Goal: Communication & Community: Answer question/provide support

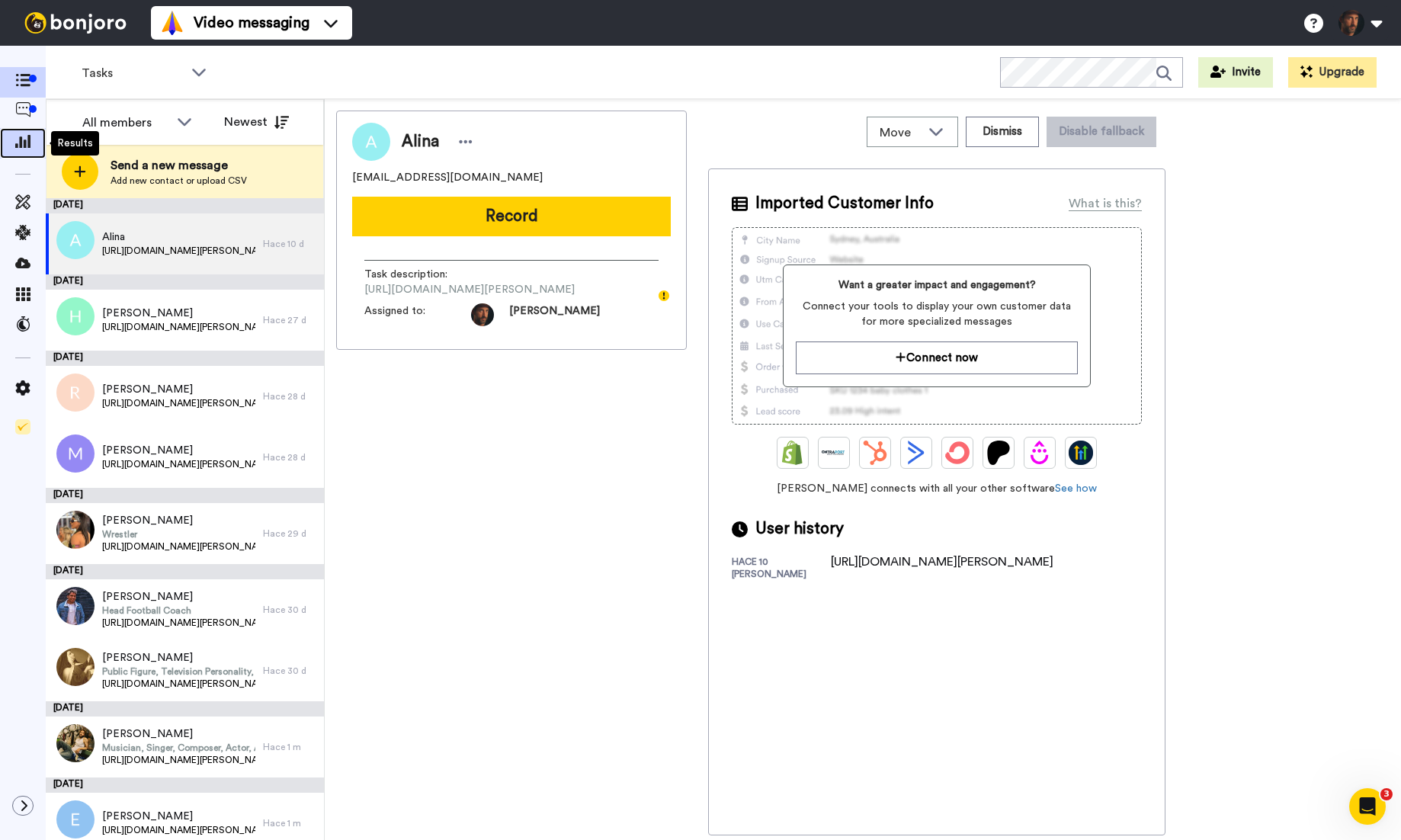
click at [21, 147] on icon at bounding box center [23, 141] width 15 height 14
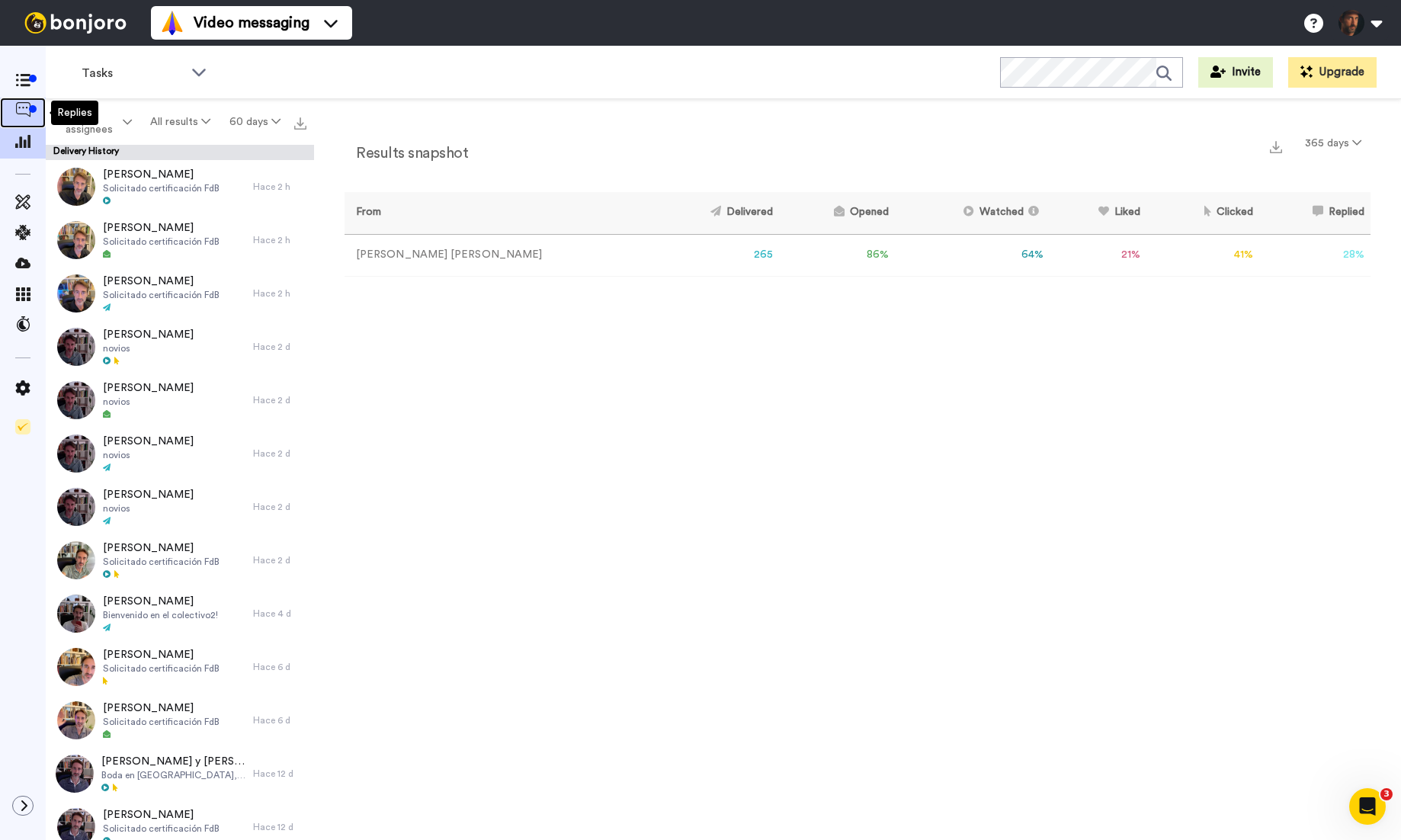
click at [25, 109] on icon at bounding box center [23, 110] width 15 height 15
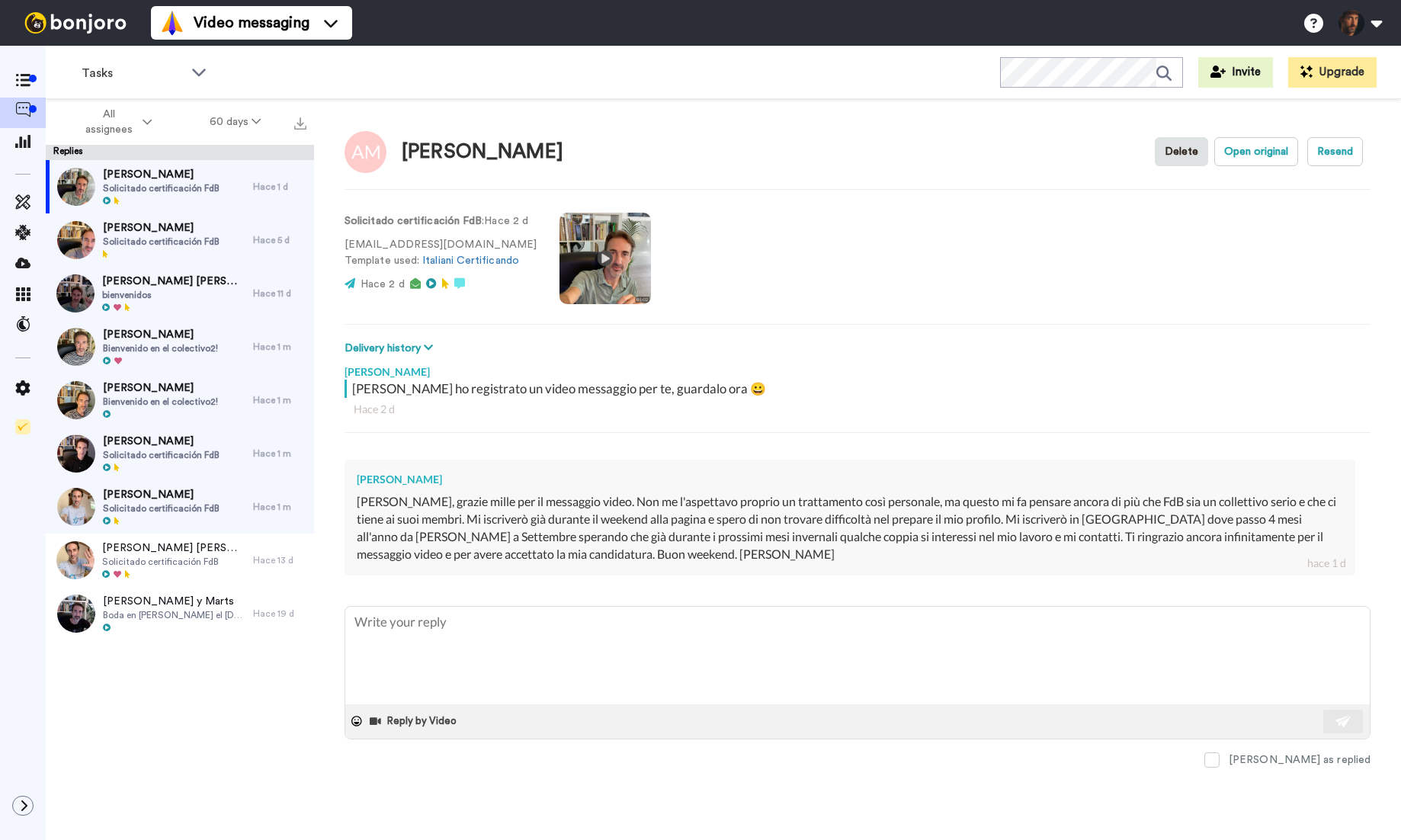
click at [591, 260] on video at bounding box center [605, 258] width 92 height 91
click at [544, 654] on textarea at bounding box center [857, 655] width 1025 height 98
click at [605, 266] on video at bounding box center [605, 258] width 92 height 91
click at [563, 621] on textarea at bounding box center [857, 655] width 1025 height 98
type textarea "x"
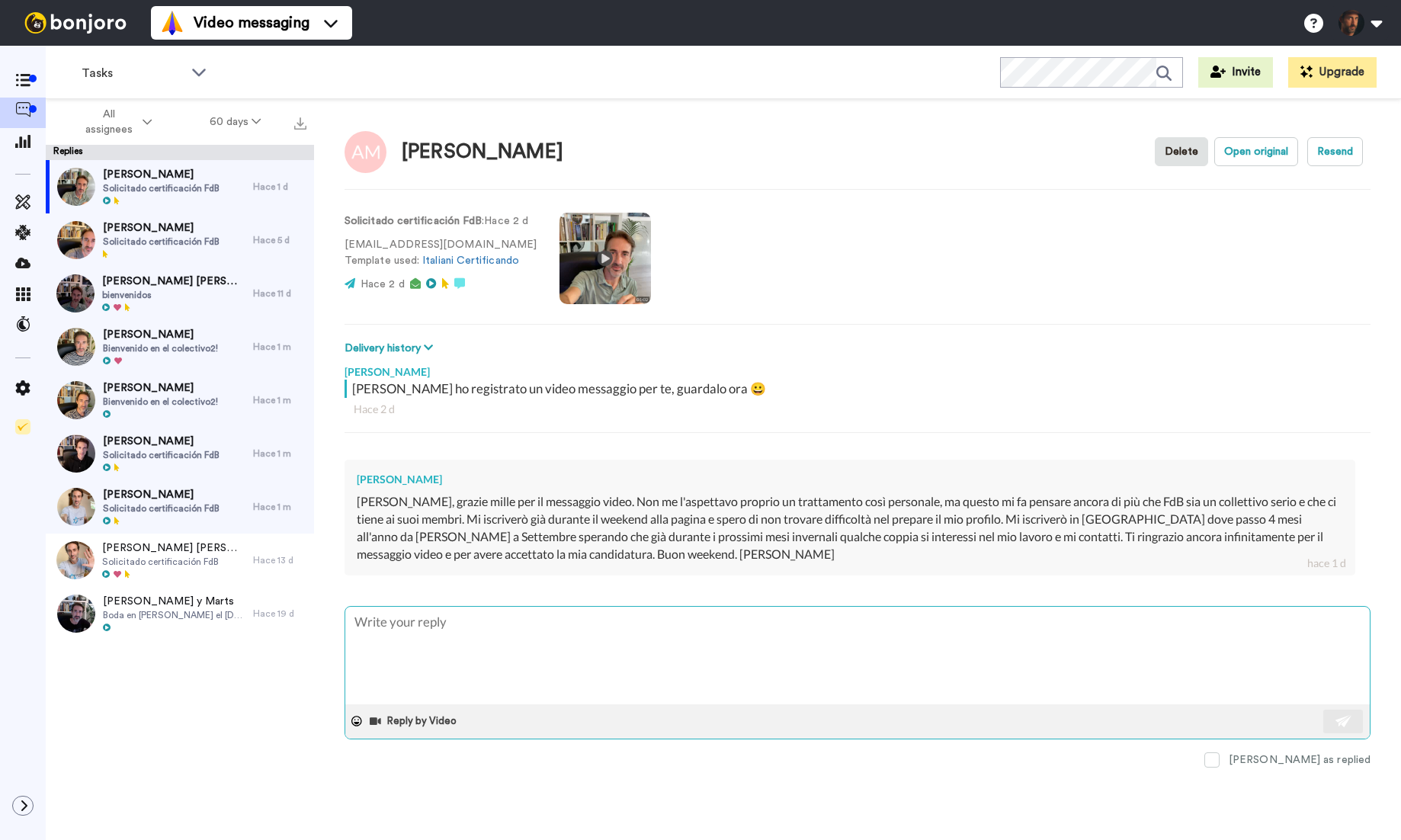
type textarea "C"
type textarea "x"
type textarea "Ci"
type textarea "x"
type textarea "Cia"
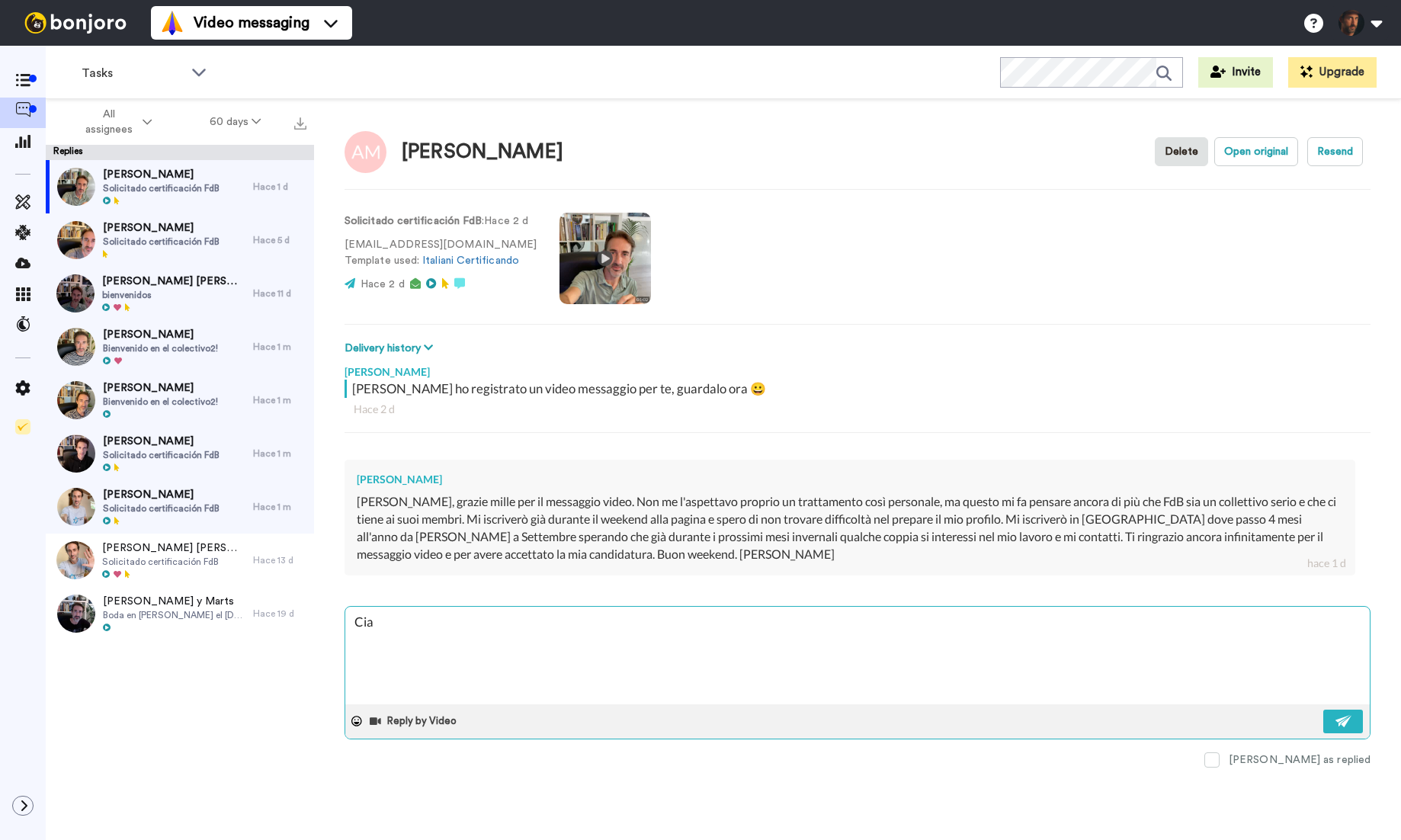
type textarea "x"
type textarea "Ciao"
type textarea "x"
type textarea "Ciao"
type textarea "x"
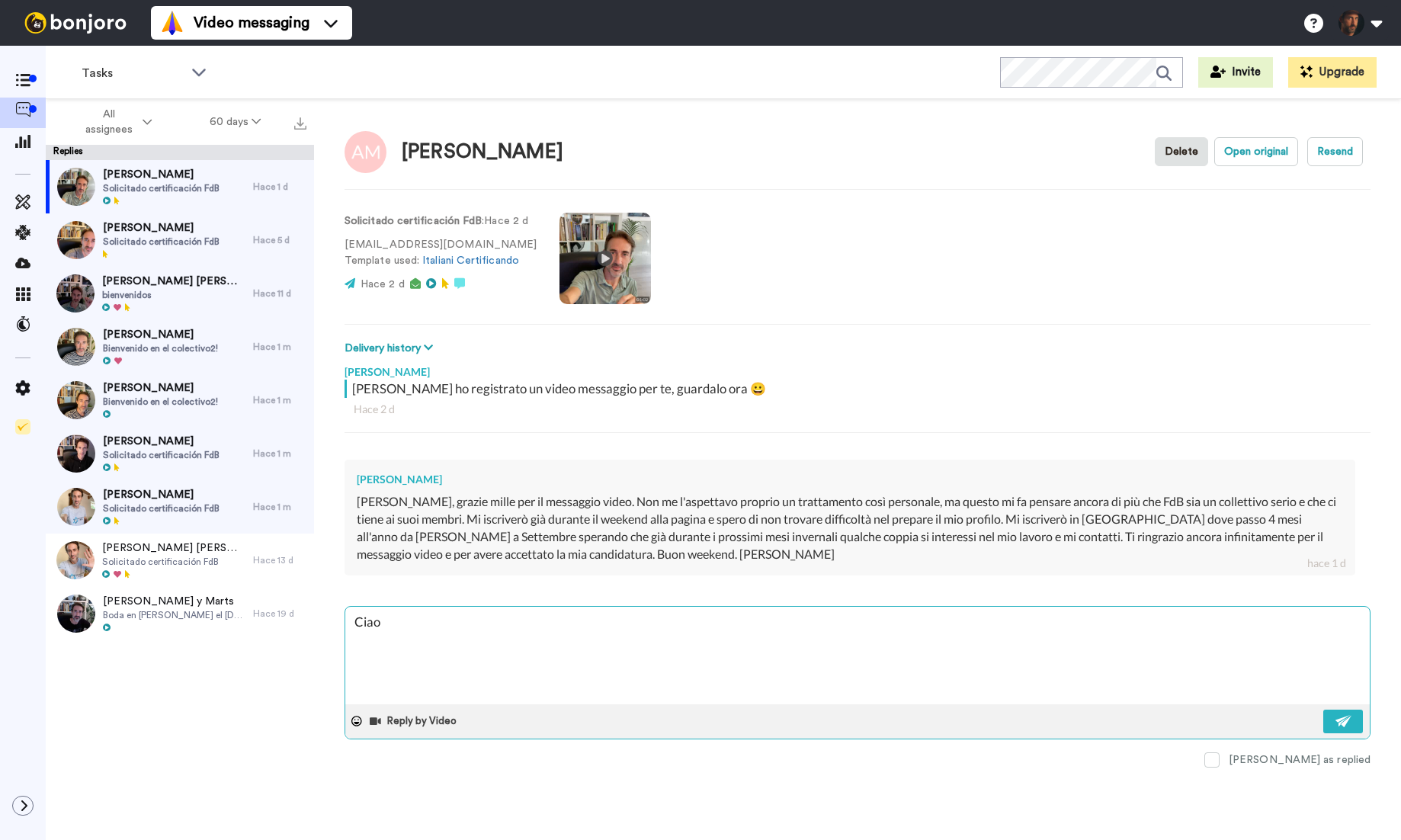
type textarea "Ciao A"
type textarea "x"
type textarea "Ciao An"
type textarea "x"
type textarea "Ciao And"
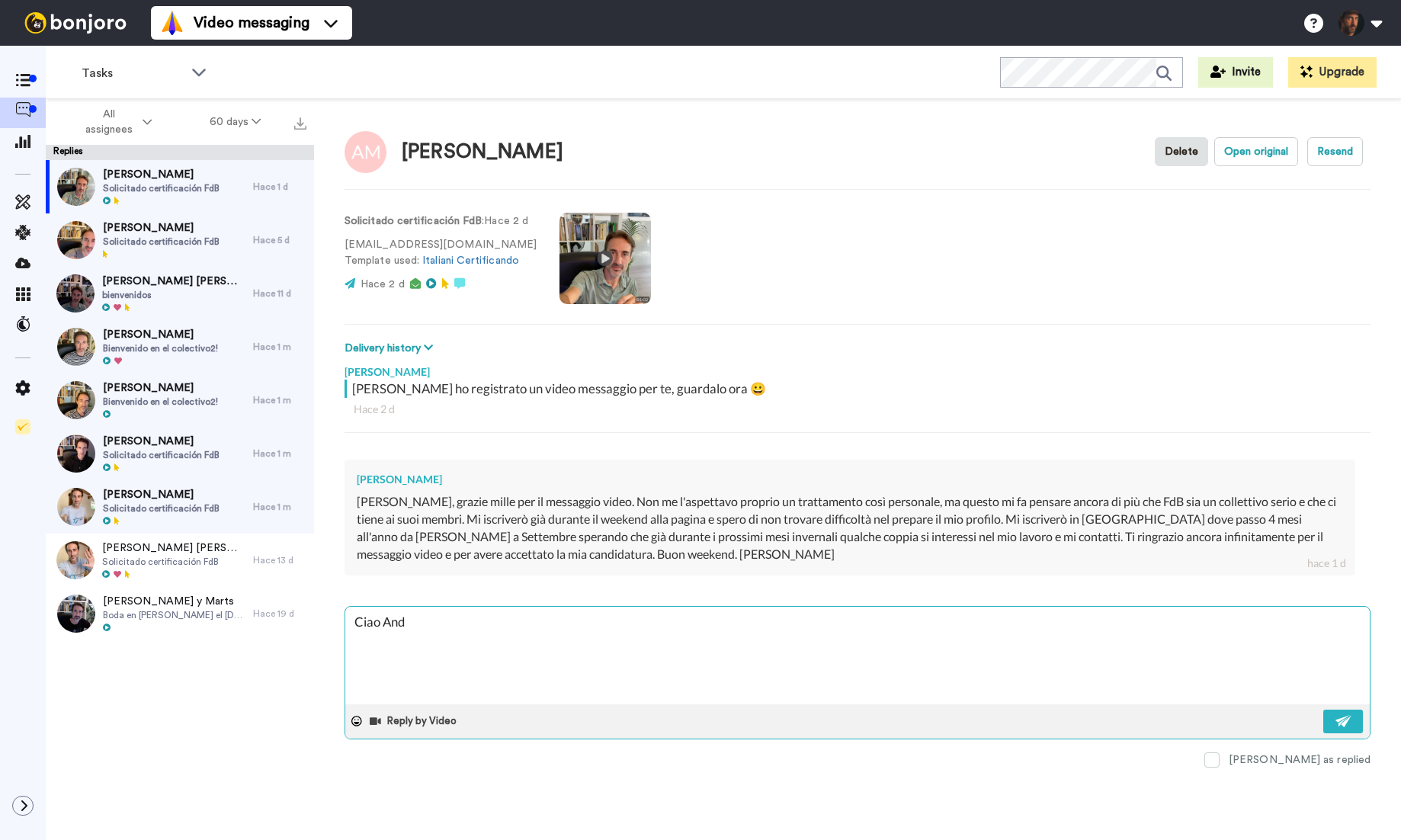
type textarea "x"
type textarea "Ciao Andr"
type textarea "x"
type textarea "Ciao Andre"
type textarea "x"
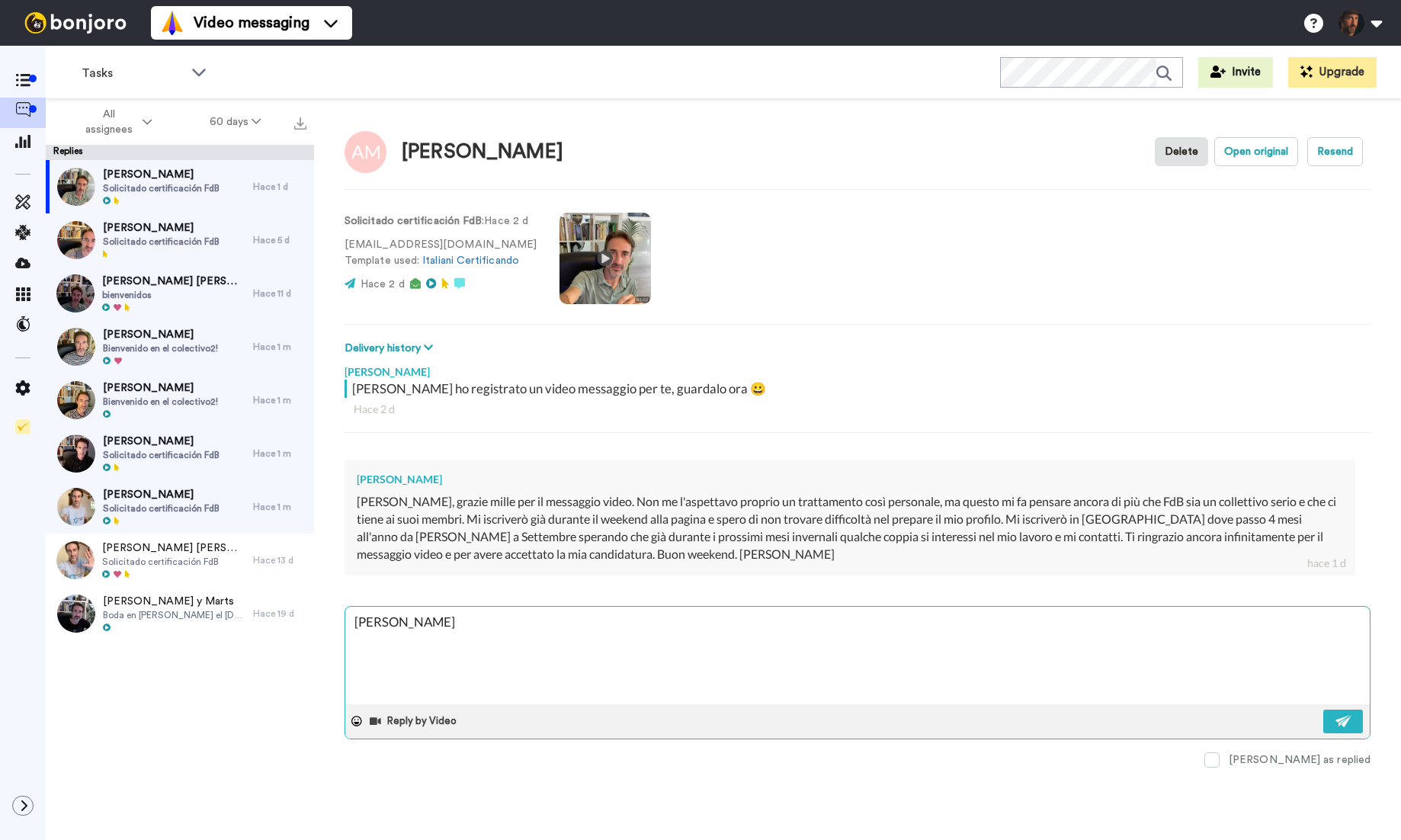
type textarea "Ciao Andrea"
type textarea "x"
type textarea "Ciao Andrea!"
type textarea "x"
type textarea "Ciao Andrea!"
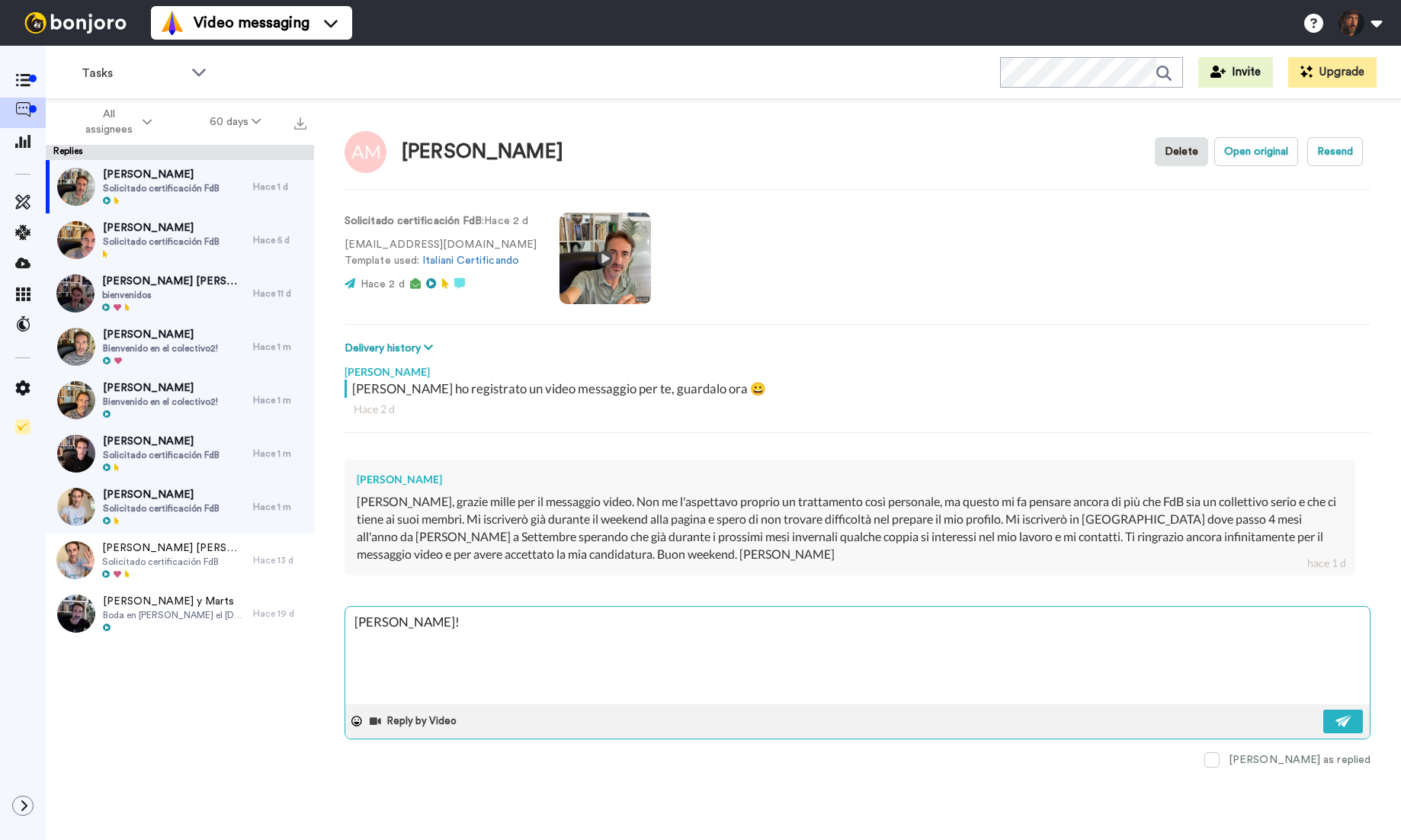
type textarea "x"
type textarea "Ciao Andrea! S"
type textarea "x"
type textarea "Ciao Andrea! So"
type textarea "x"
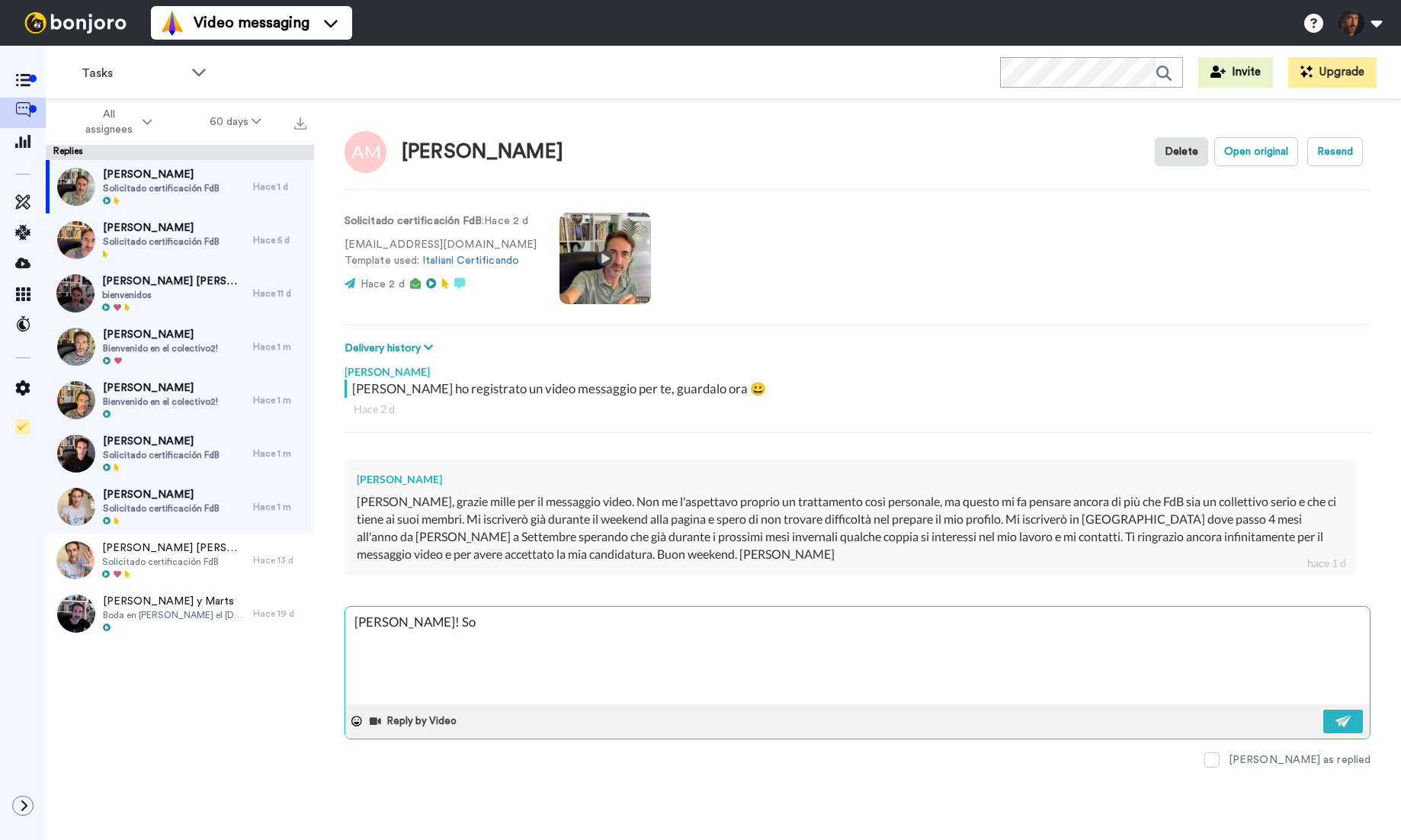
type textarea "Ciao Andrea! Son"
type textarea "x"
type textarea "Ciao Andrea! Sono"
type textarea "x"
type textarea "Ciao Andrea! Sono c"
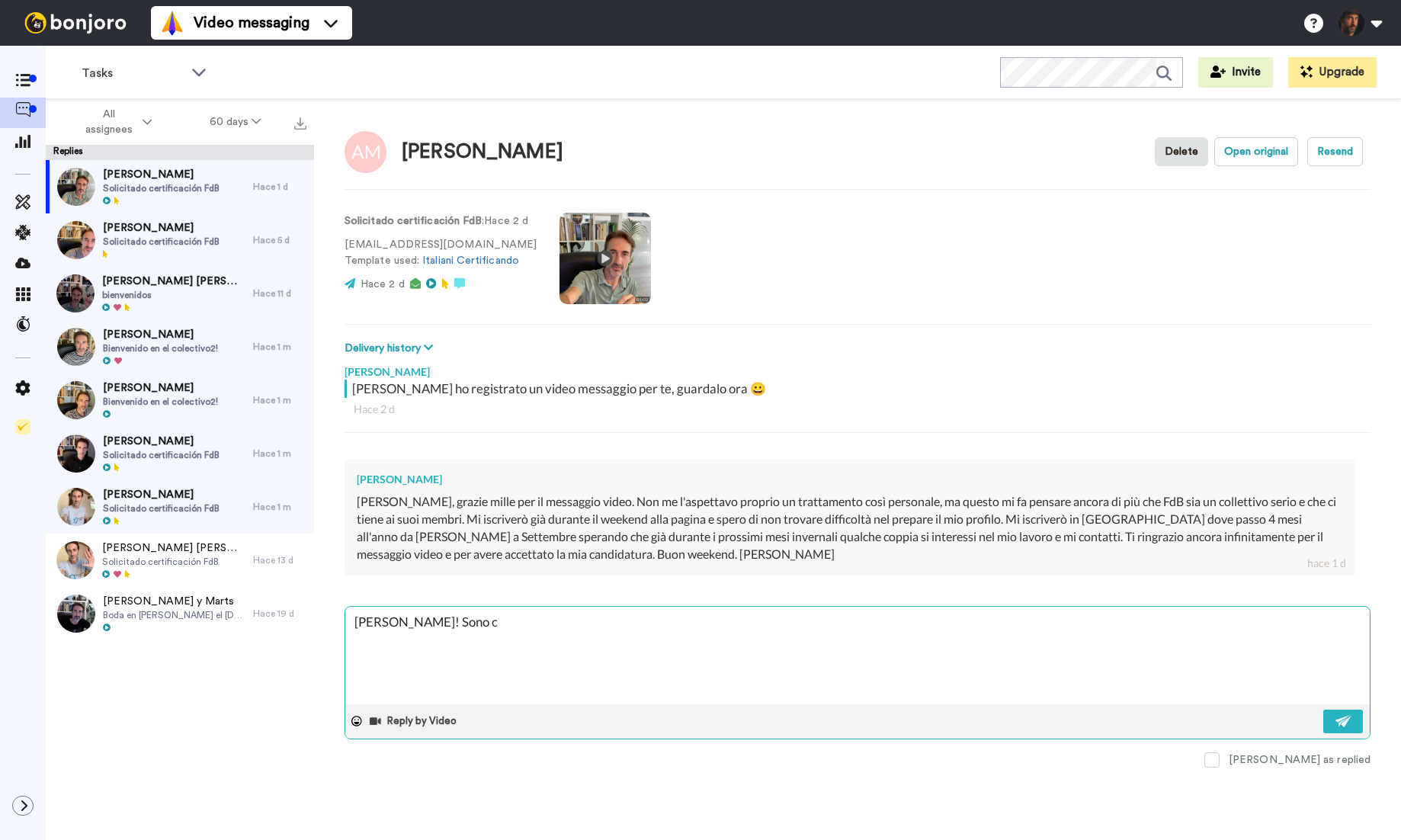
type textarea "x"
type textarea "Ciao Andrea! Sono co"
type textarea "x"
type textarea "Ciao Andrea! Sono con"
type textarea "x"
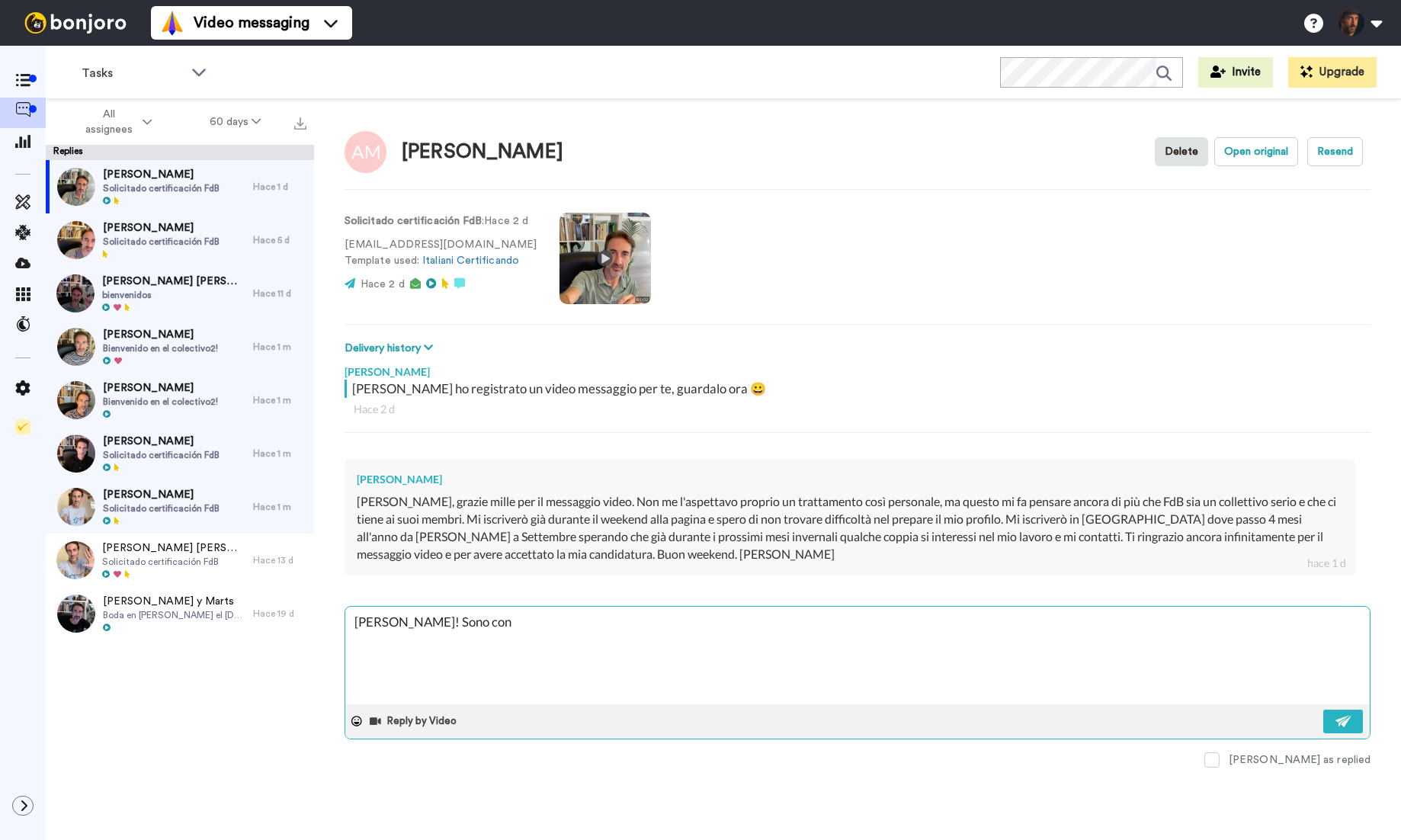
type textarea "Ciao Andrea! Sono cont"
type textarea "x"
type textarea "Ciao Andrea! Sono conte"
type textarea "x"
type textarea "Ciao Andrea! Sono conten"
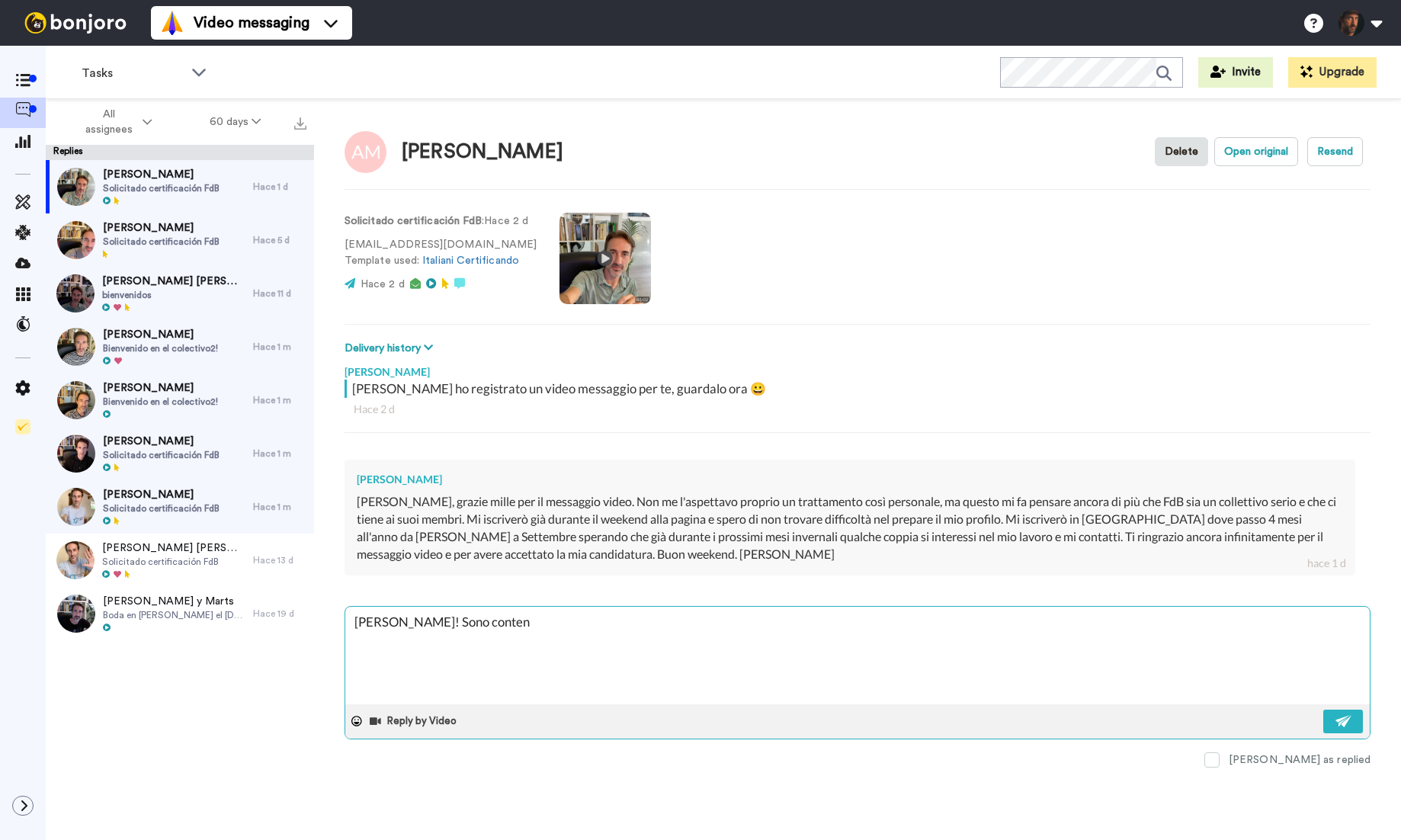
type textarea "x"
type textarea "Ciao Andrea! Sono content"
type textarea "x"
type textarea "Ciao Andrea! Sono contento"
type textarea "x"
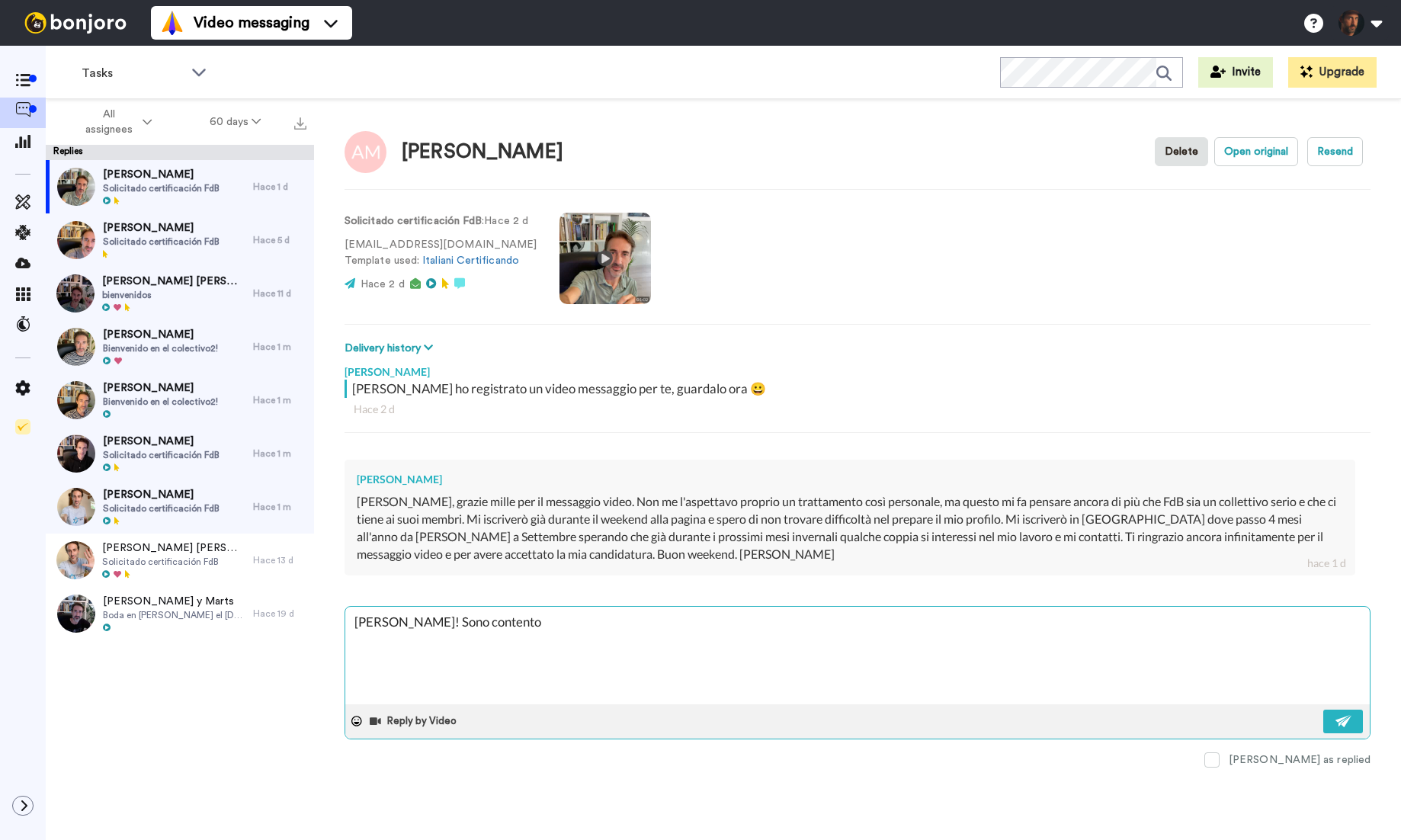
type textarea "Ciao Andrea! Sono contento"
type textarea "x"
type textarea "Ciao Andrea! Sono contento c"
type textarea "x"
type textarea "Ciao Andrea! Sono contento ch"
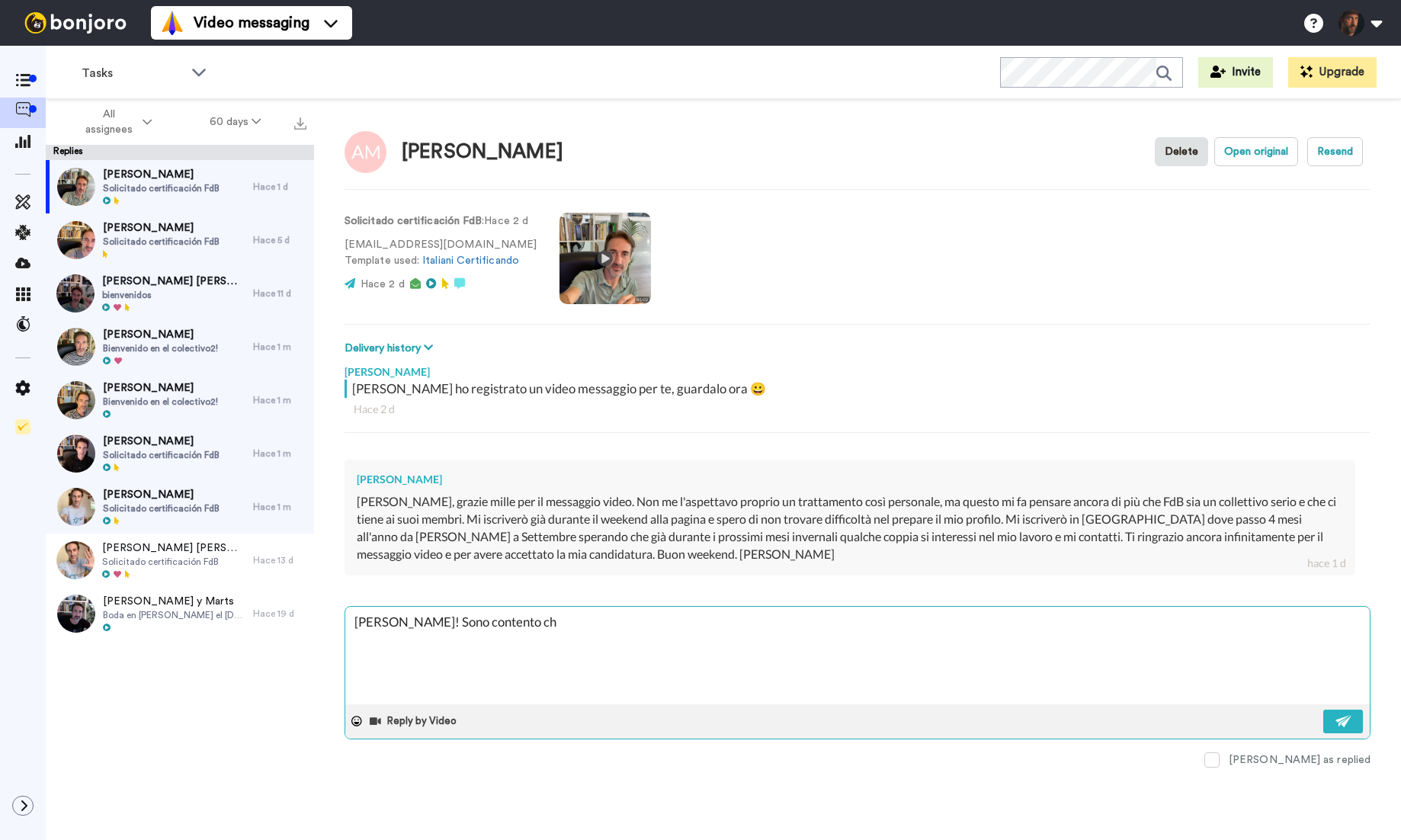
type textarea "x"
type textarea "Ciao Andrea! Sono contento che"
type textarea "x"
type textarea "Ciao Andrea! Sono contento che"
type textarea "x"
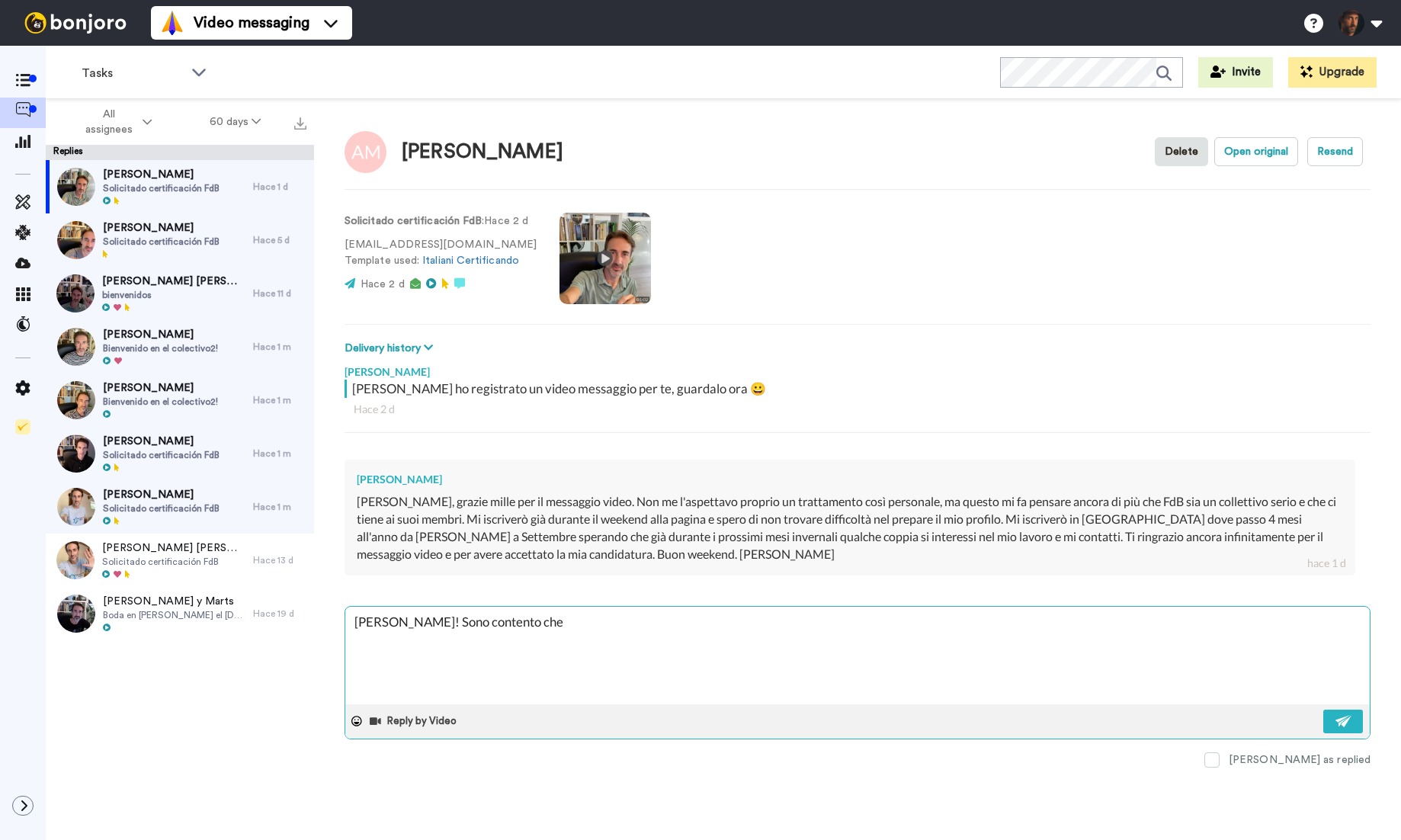
type textarea "Ciao Andrea! Sono contento che t"
type textarea "x"
type textarea "Ciao Andrea! Sono contento che tu"
type textarea "x"
type textarea "Ciao Andrea! Sono contento che tu"
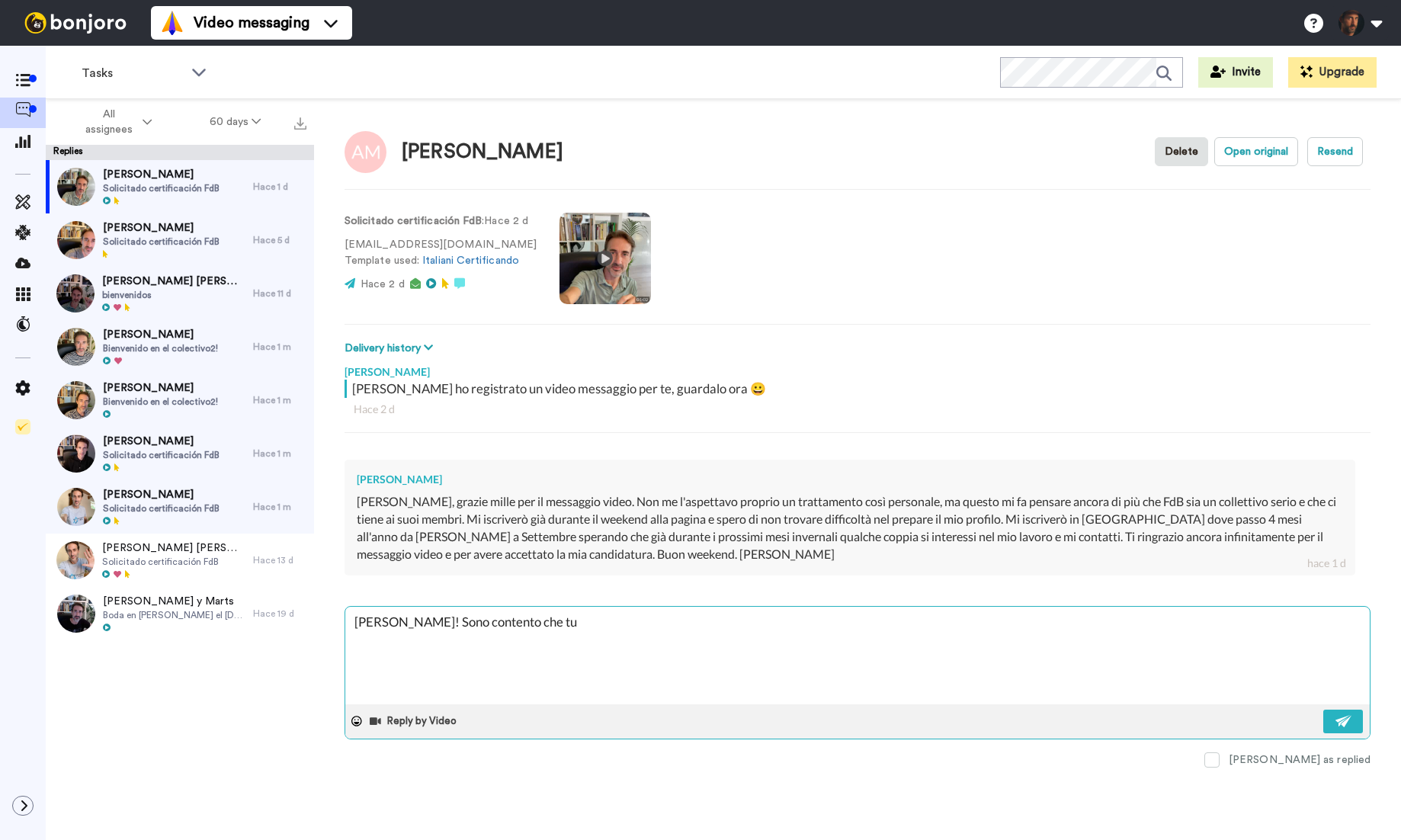
type textarea "x"
type textarea "Ciao Andrea! Sono contento che tu a"
type textarea "x"
type textarea "Ciao Andrea! Sono contento che tu ab"
type textarea "x"
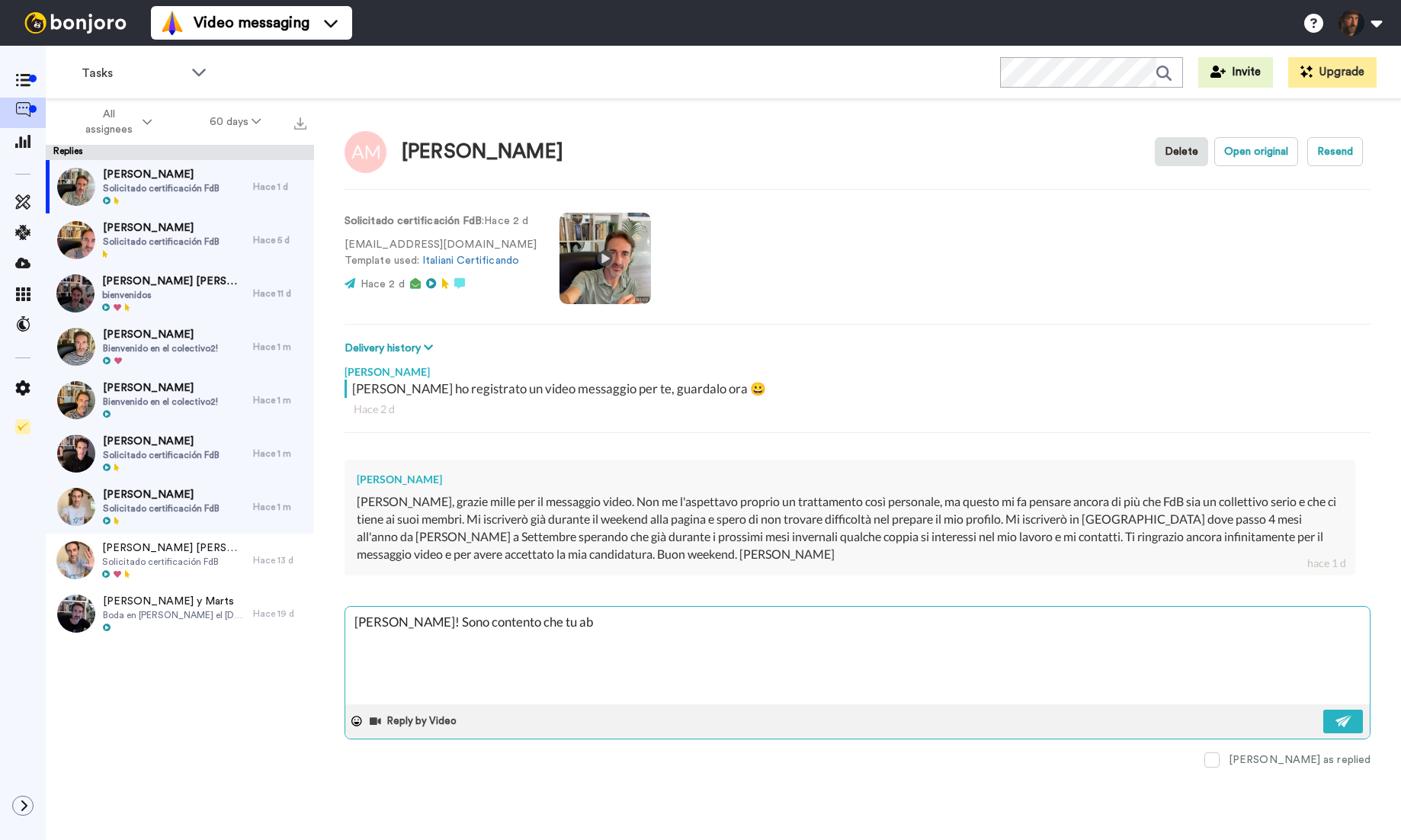
type textarea "Ciao Andrea! Sono contento che tu abb"
type textarea "x"
type textarea "Ciao Andrea! Sono contento che tu abbi"
type textarea "x"
type textarea "Ciao Andrea! Sono contento che tu abbia"
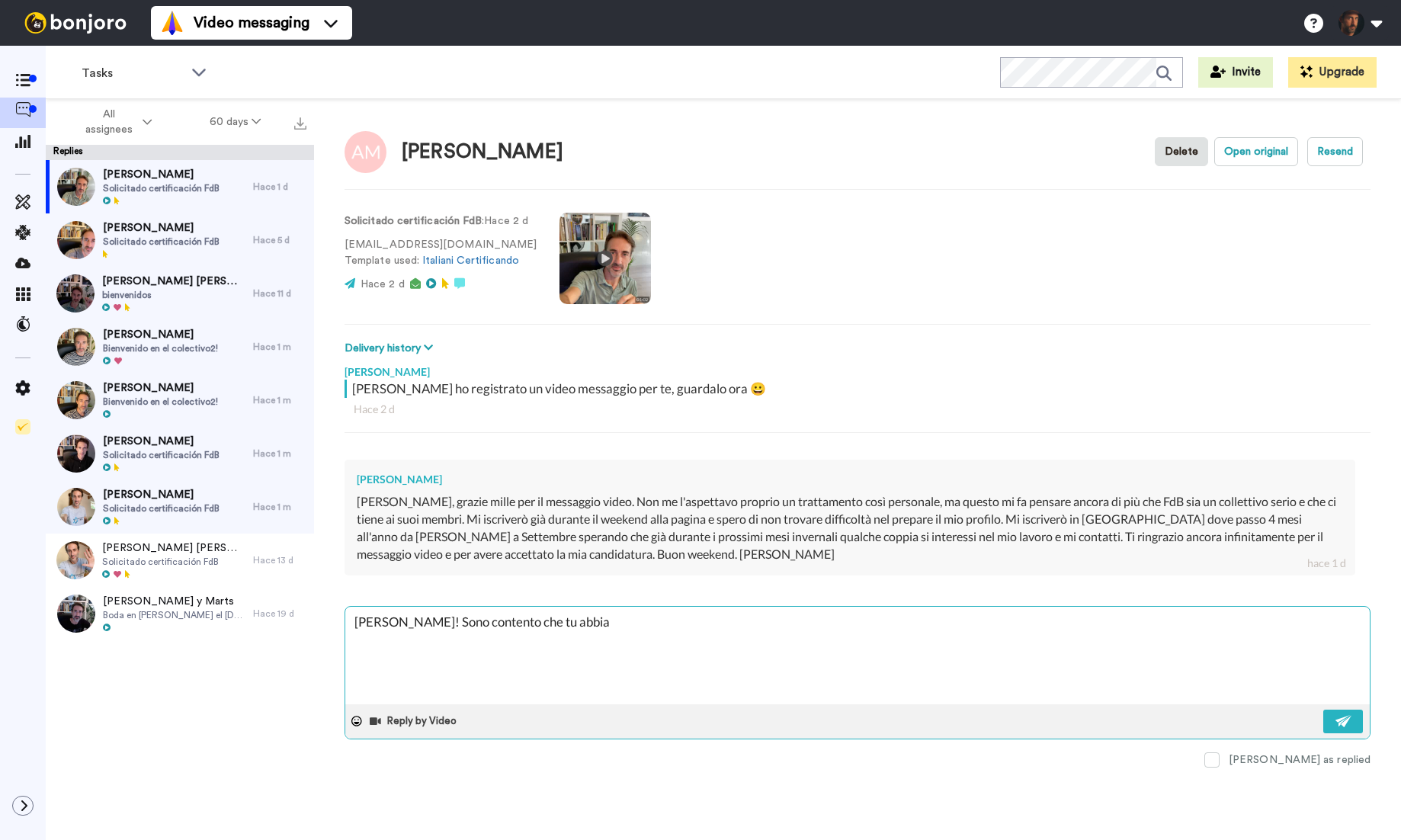
type textarea "x"
type textarea "Ciao Andrea! Sono contento che tu abbia"
type textarea "x"
type textarea "Ciao Andrea! Sono contento che tu abbia d"
type textarea "x"
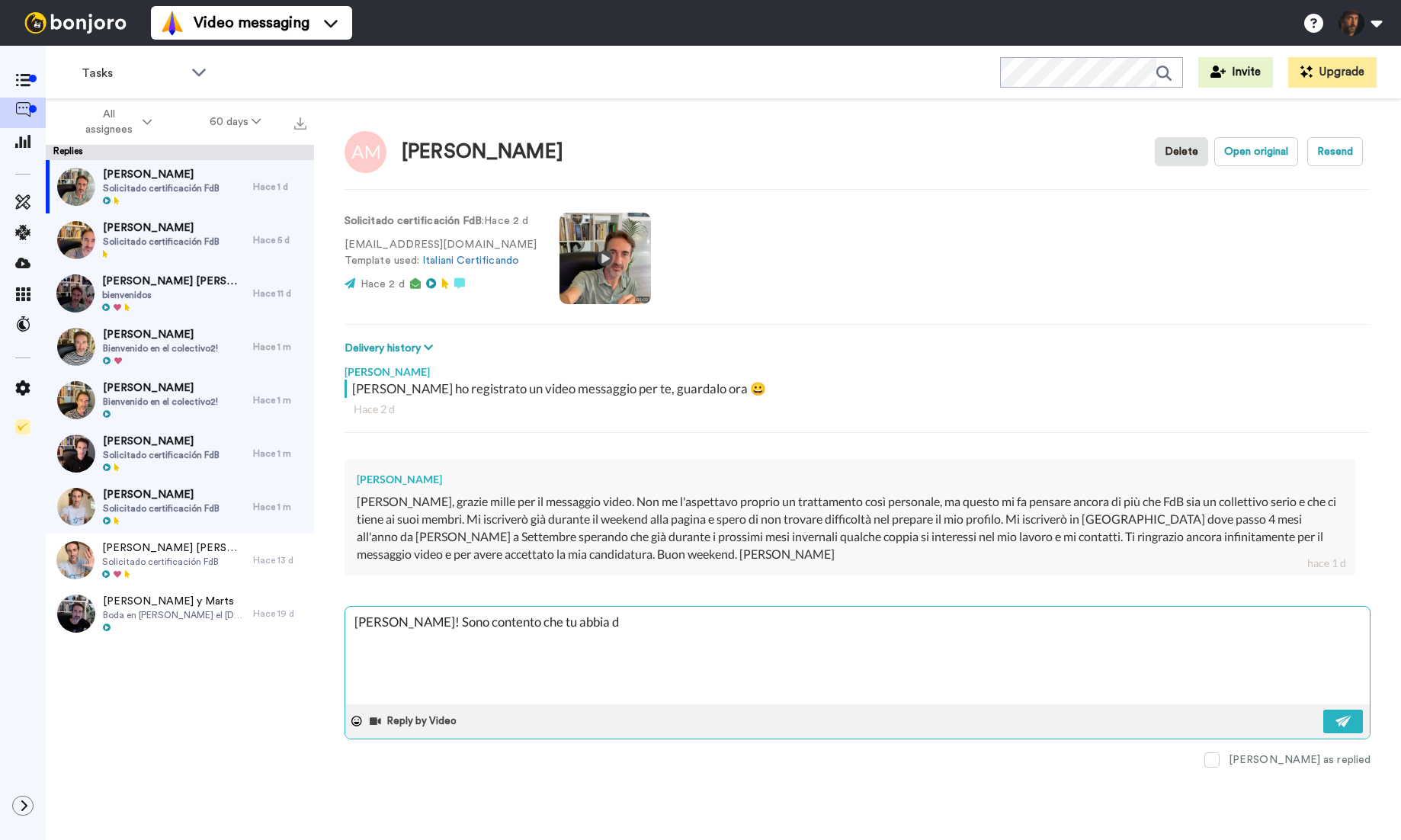
type textarea "Ciao Andrea! Sono contento che tu abbia de"
type textarea "x"
type textarea "Ciao Andrea! Sono contento che tu abbia dec"
type textarea "x"
type textarea "Ciao Andrea! Sono contento che tu abbia deci"
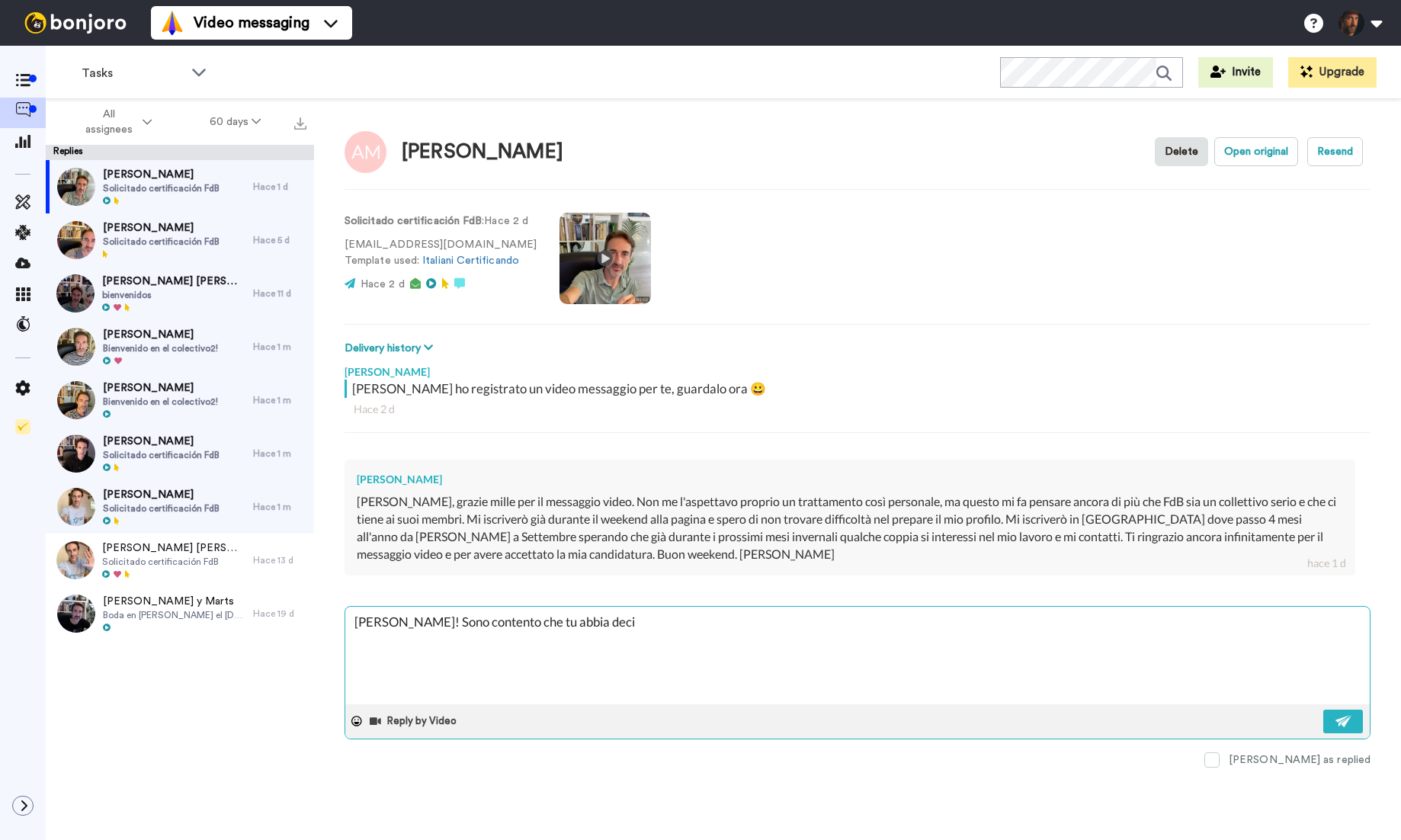
type textarea "x"
type textarea "Ciao Andrea! Sono contento che tu abbia decis"
type textarea "x"
type textarea "Ciao Andrea! Sono contento che tu abbia deciso"
type textarea "x"
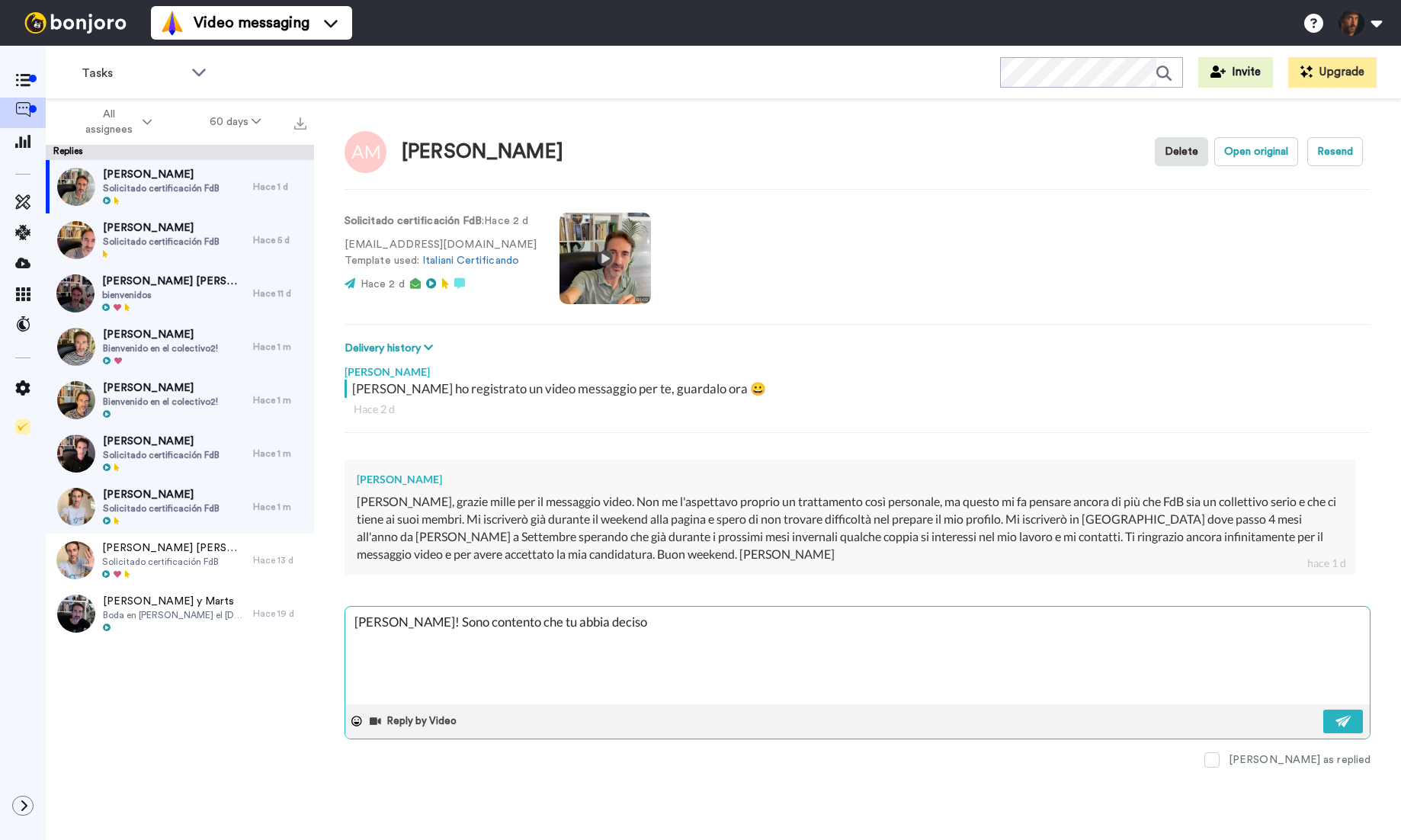
type textarea "Ciao Andrea! Sono contento che tu abbia deciso"
type textarea "x"
type textarea "Ciao Andrea! Sono contento che tu abbia deciso d"
type textarea "x"
type textarea "Ciao Andrea! Sono contento che tu abbia deciso di"
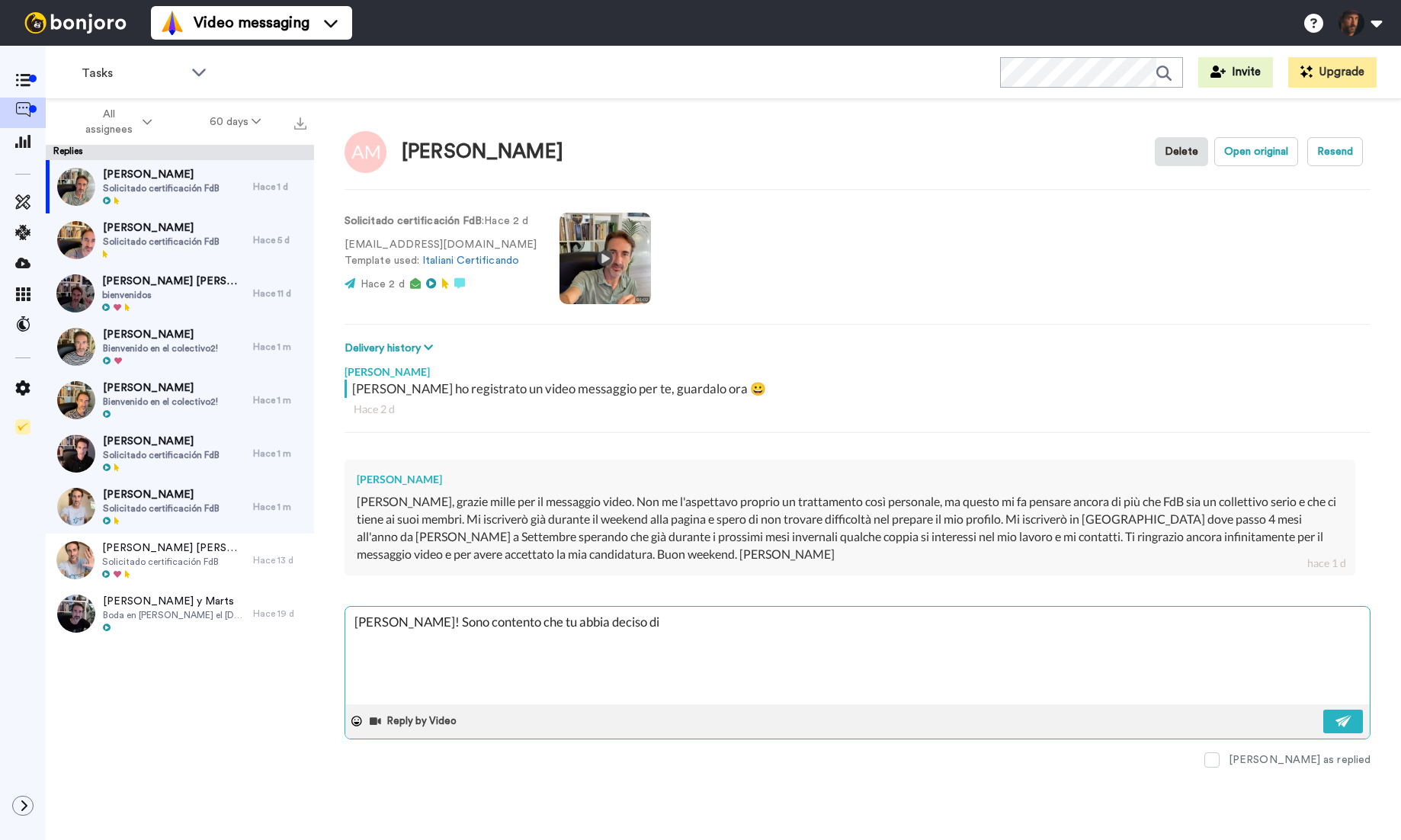
type textarea "x"
type textarea "Ciao Andrea! Sono contento che tu abbia deciso di"
type textarea "x"
type textarea "Ciao Andrea! Sono contento che tu abbia deciso di u"
type textarea "x"
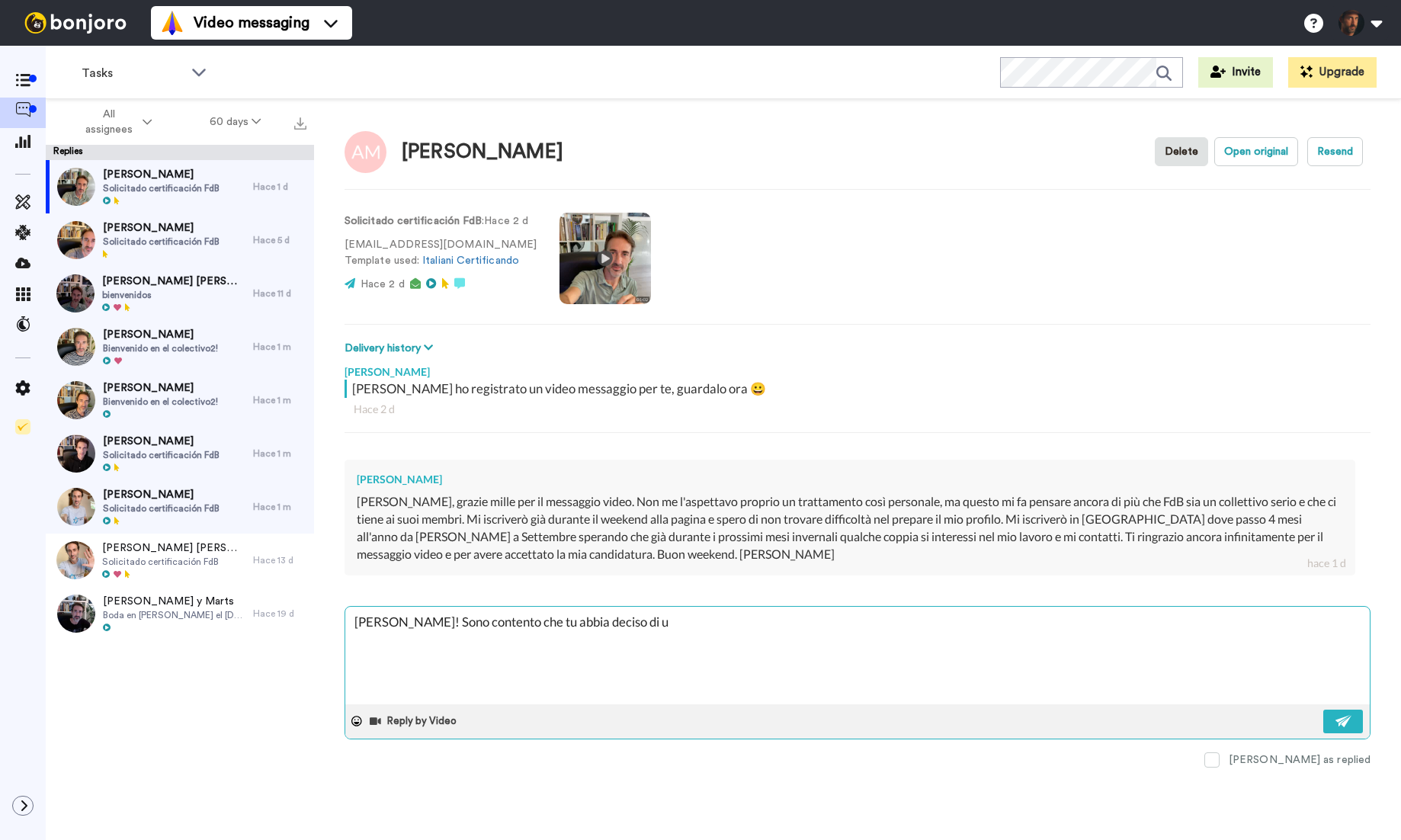
type textarea "Ciao Andrea! Sono contento che tu abbia deciso di un"
type textarea "x"
type textarea "Ciao Andrea! Sono contento che tu abbia deciso di uni"
type textarea "x"
type textarea "Ciao Andrea! Sono contento che tu abbia deciso di unirt"
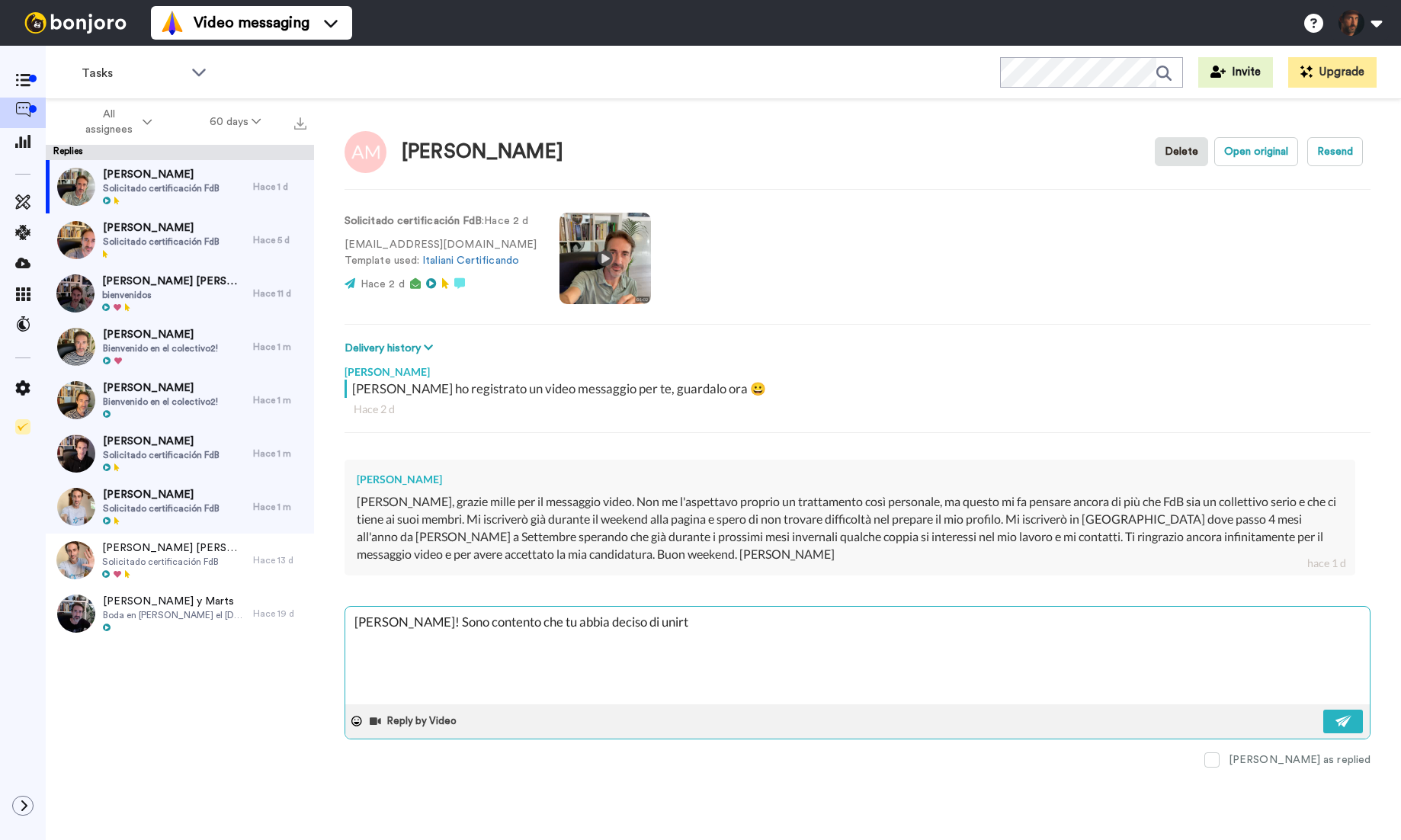
type textarea "x"
type textarea "Ciao Andrea! Sono contento che tu abbia deciso di unirti"
type textarea "x"
type textarea "Ciao Andrea! Sono contento che tu abbia deciso di unirti"
type textarea "x"
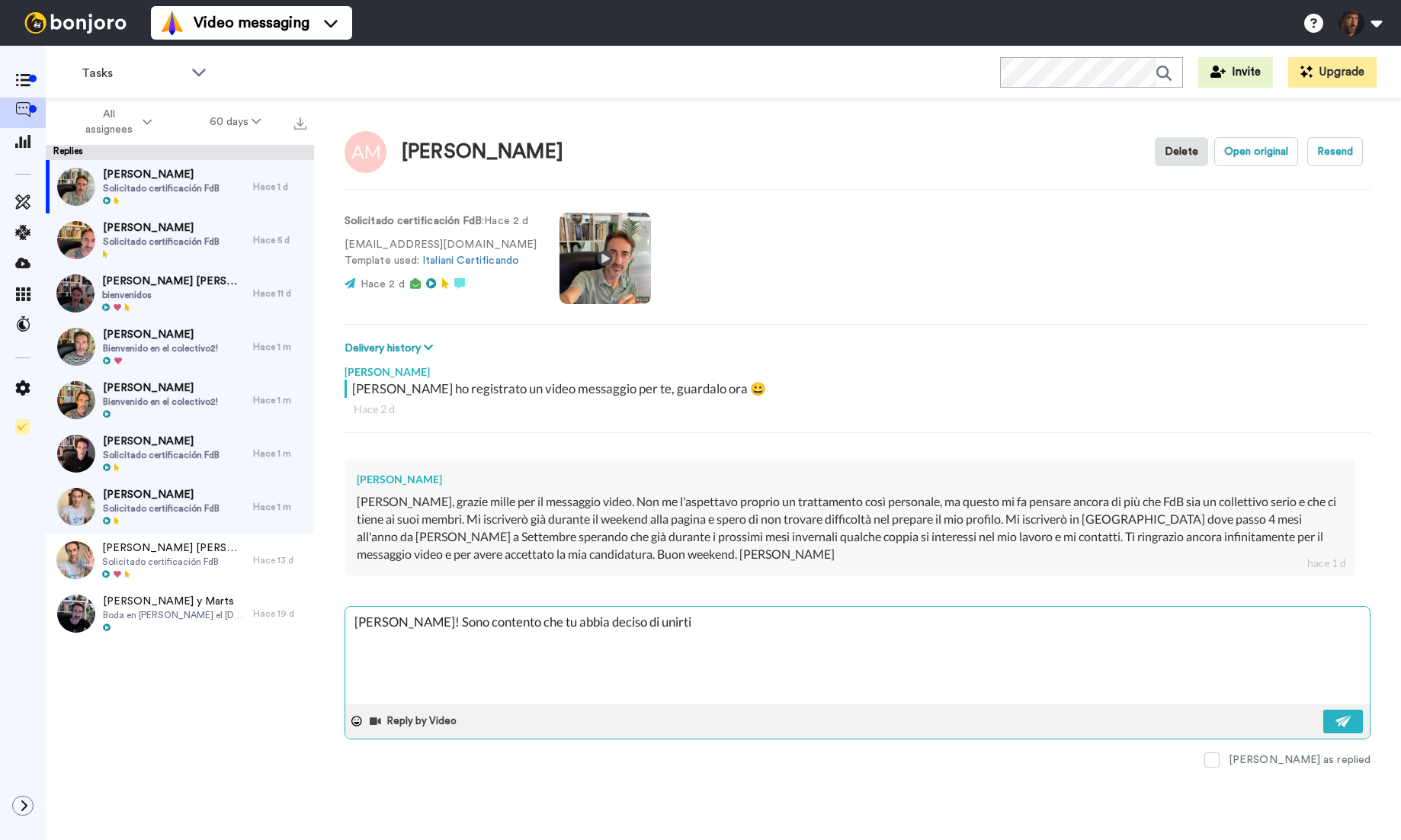
type textarea "Ciao Andrea! Sono contento che tu abbia deciso di unirti a"
type textarea "x"
type textarea "Ciao Andrea! Sono contento che tu abbia deciso di unirti a"
type textarea "x"
type textarea "Ciao Andrea! Sono contento che tu abbia deciso di unirti a n"
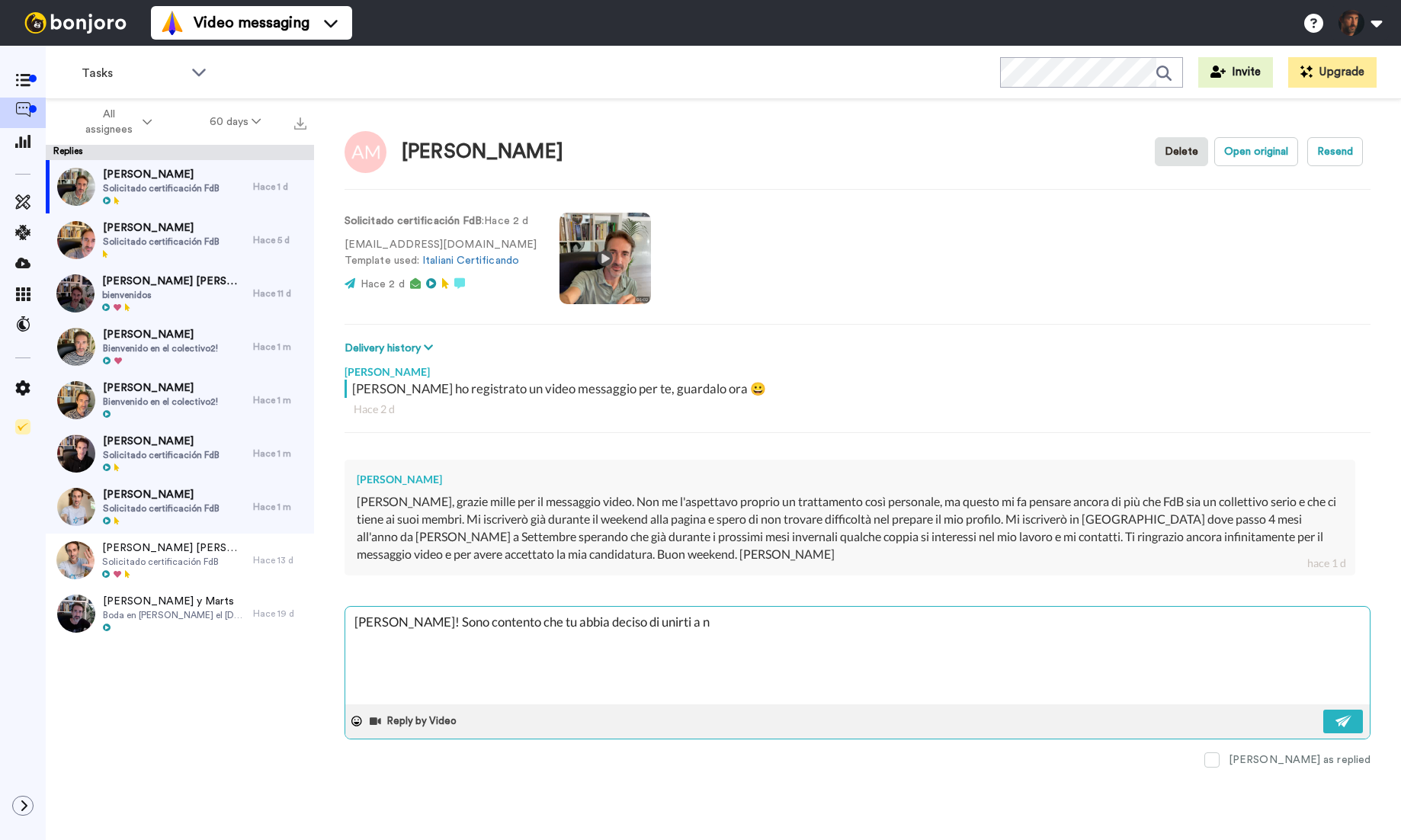
type textarea "x"
type textarea "Ciao Andrea! Sono contento che tu abbia deciso di unirti a no"
type textarea "x"
type textarea "Ciao Andrea! Sono contento che tu abbia deciso di unirti a noi"
type textarea "x"
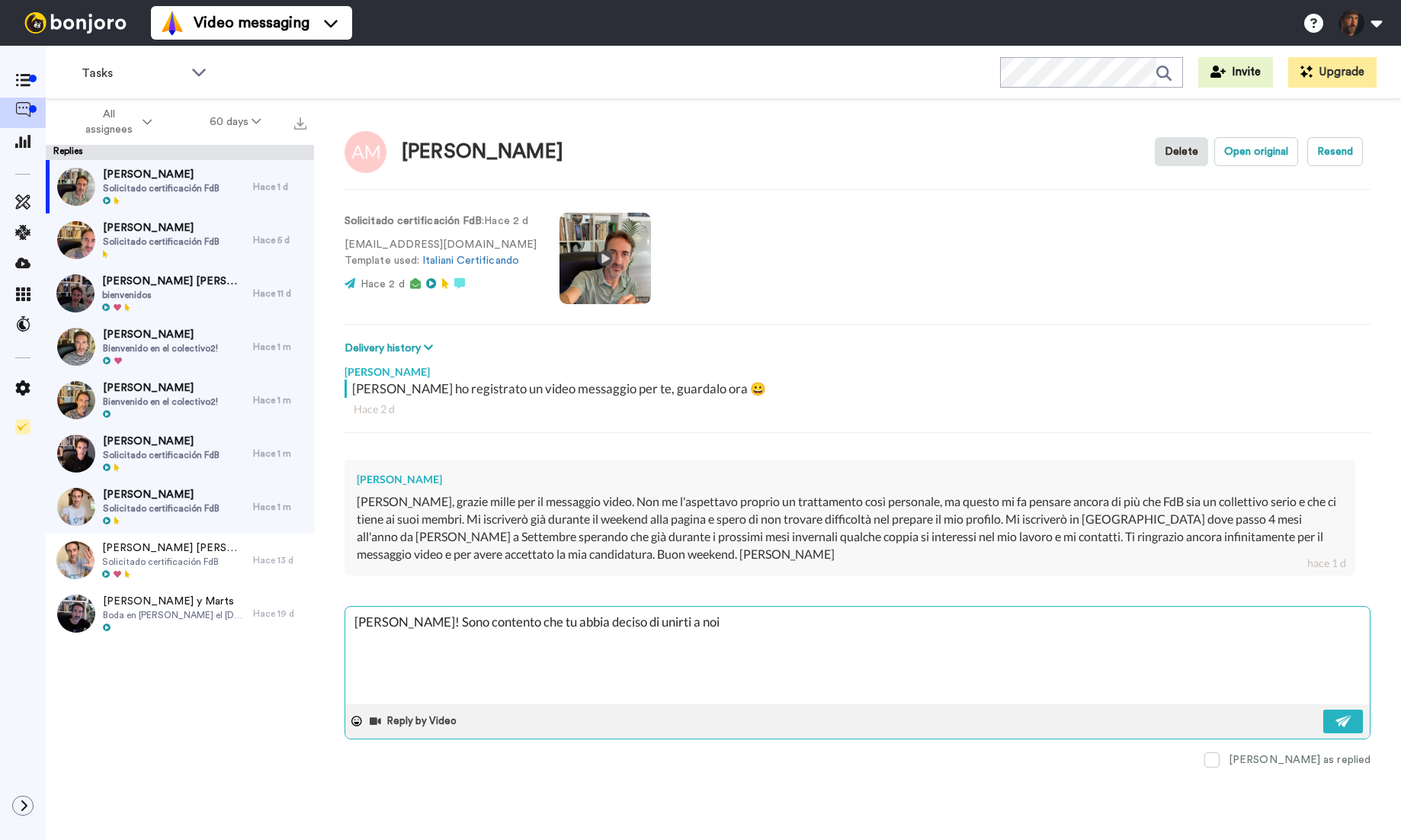
type textarea "Ciao Andrea! Sono contento che tu abbia deciso di unirti a noi."
type textarea "x"
type textarea "Ciao Andrea! Sono contento che tu abbia deciso di unirti a noi."
type textarea "x"
type textarea "Ciao Andrea! Sono contento che tu abbia deciso di unirti a noi. B"
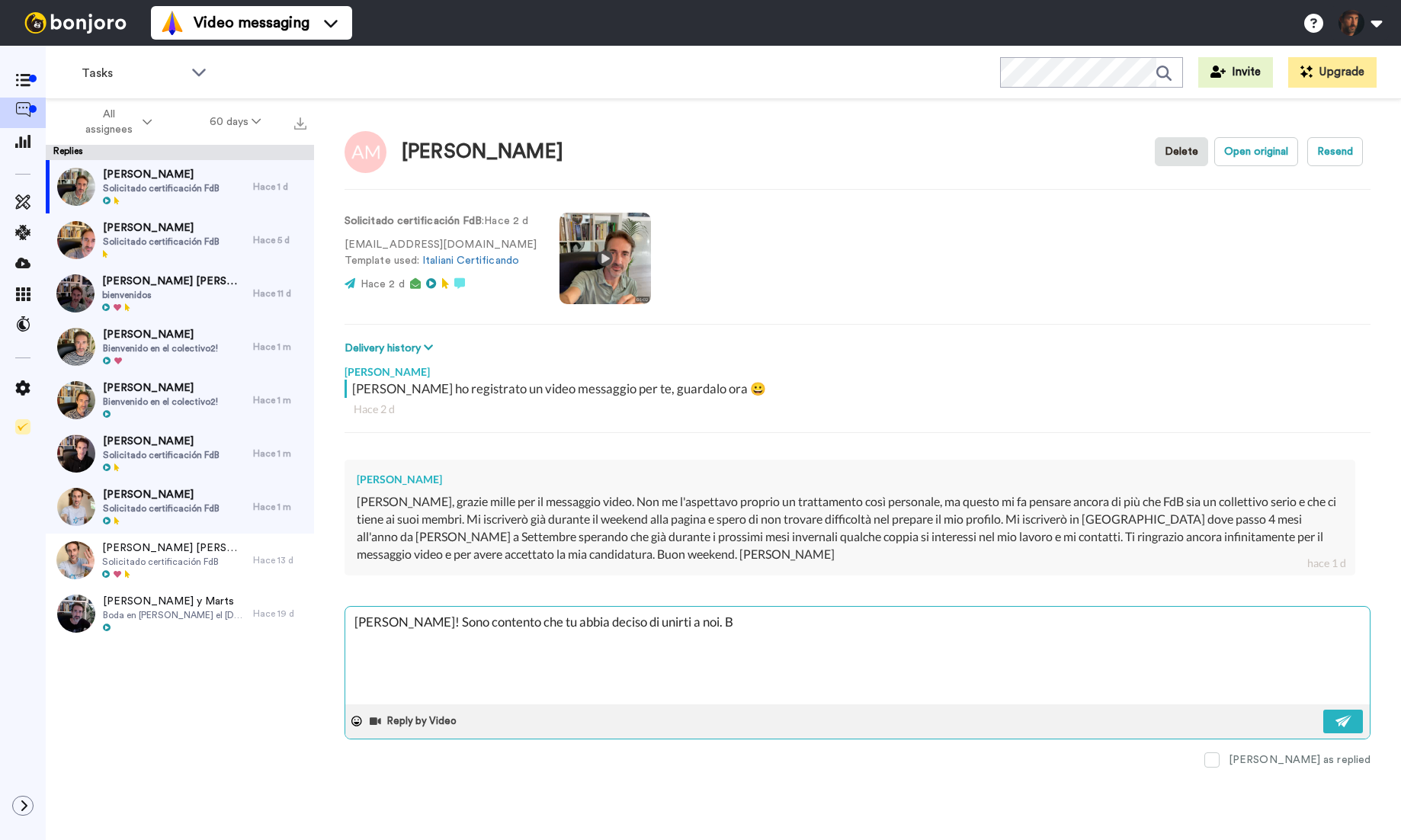
type textarea "x"
type textarea "Ciao Andrea! Sono contento che tu abbia deciso di unirti a noi. Be"
type textarea "x"
type textarea "Ciao Andrea! Sono contento che tu abbia deciso di unirti a noi. Ben"
type textarea "x"
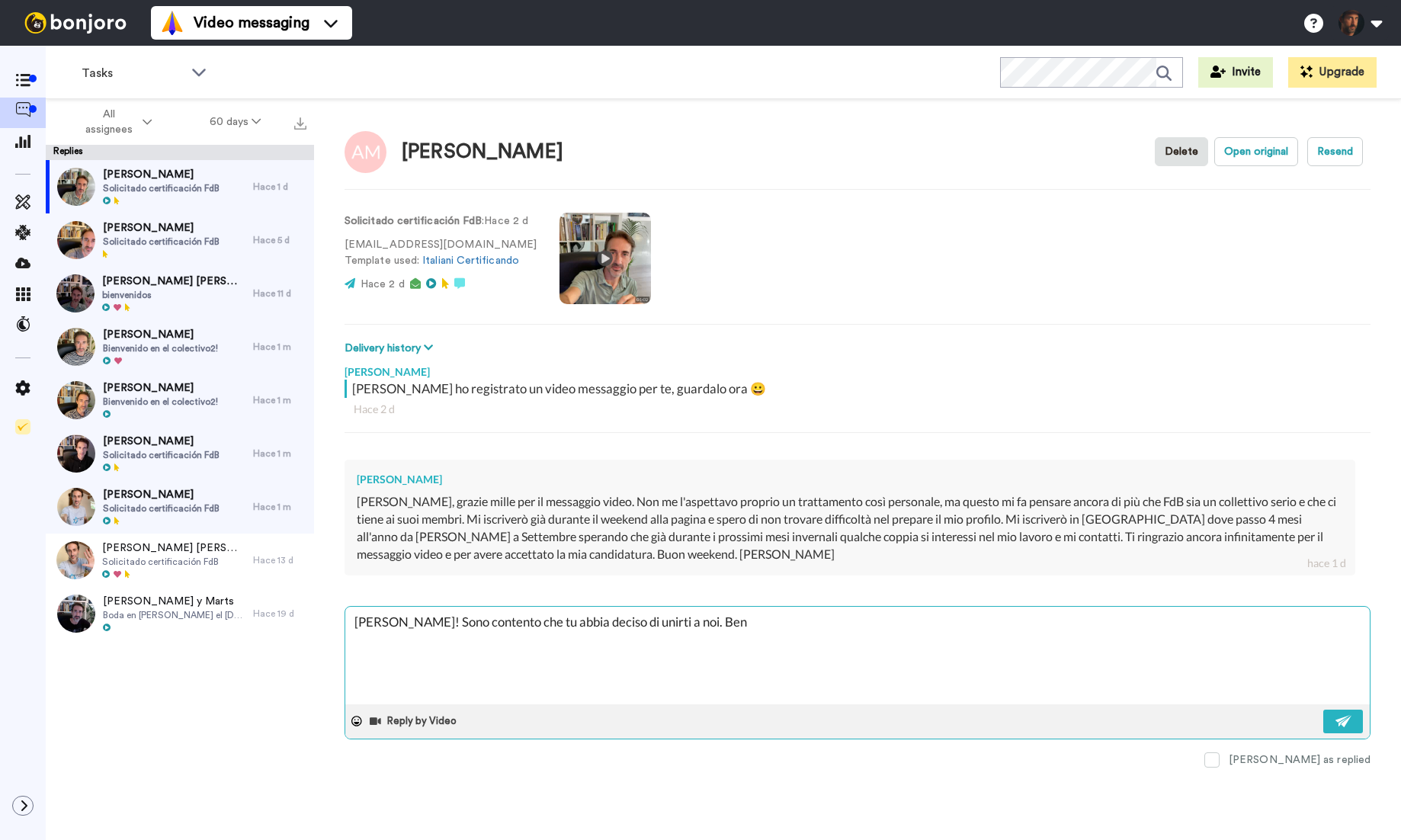
type textarea "Ciao Andrea! Sono contento che tu abbia deciso di unirti a noi. Benv"
type textarea "x"
type textarea "Ciao Andrea! Sono contento che tu abbia deciso di unirti a noi. Benve"
type textarea "x"
type textarea "Ciao Andrea! Sono contento che tu abbia deciso di unirti a noi. Benven"
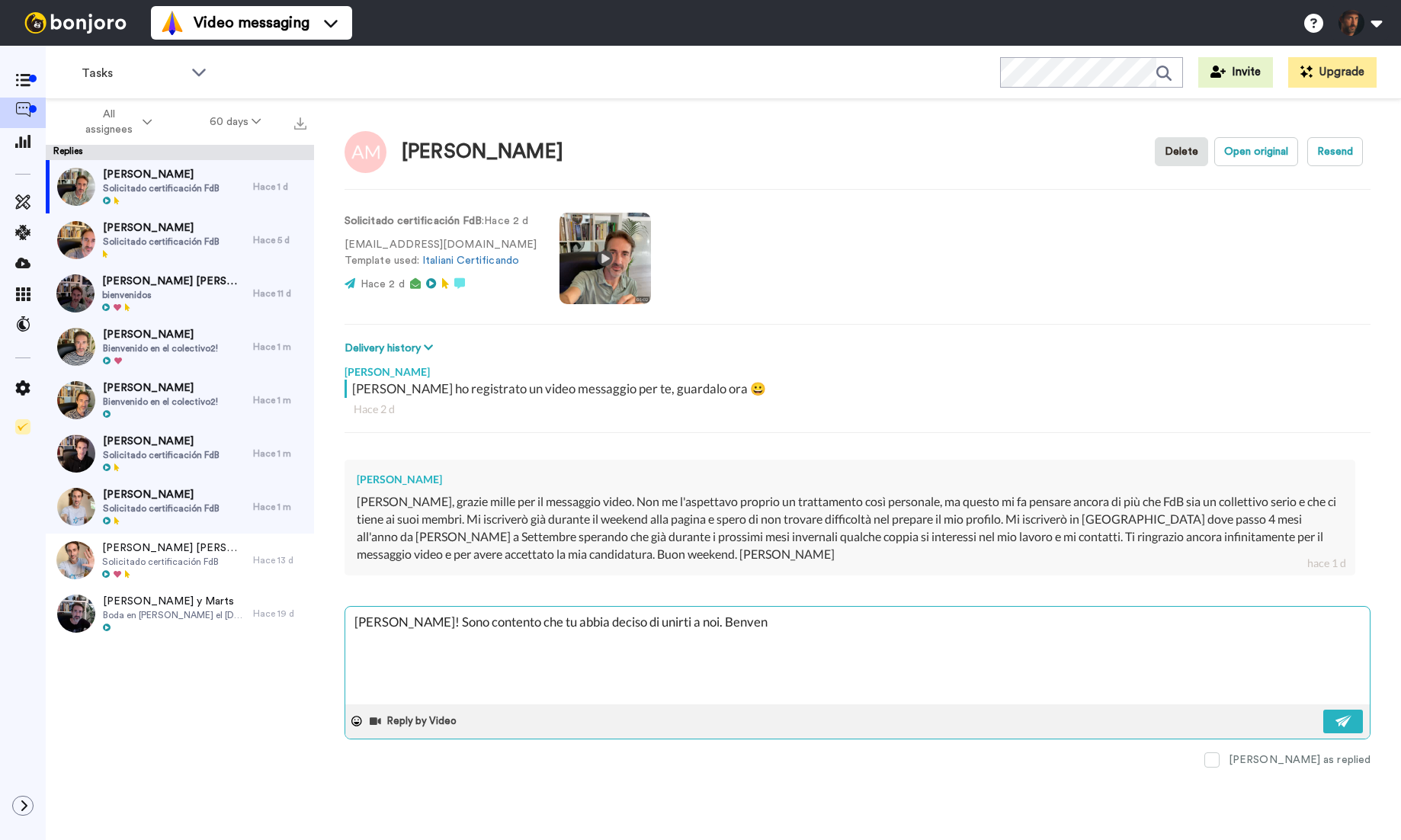
type textarea "x"
type textarea "Ciao Andrea! Sono contento che tu abbia deciso di unirti a noi. Benvenu"
type textarea "x"
type textarea "Ciao Andrea! Sono contento che tu abbia deciso di unirti a noi. Benvenut"
type textarea "x"
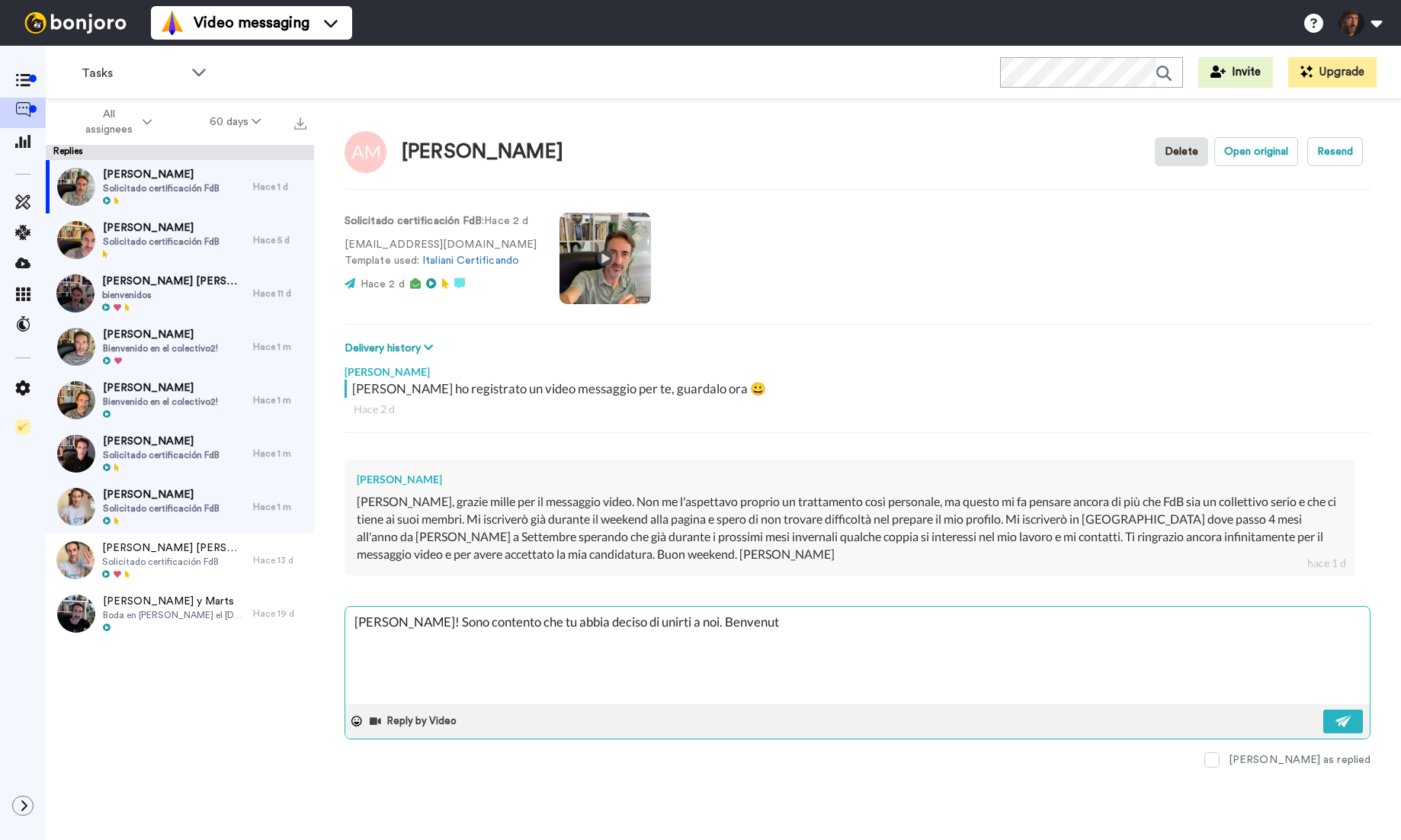
type textarea "Ciao Andrea! Sono contento che tu abbia deciso di unirti a noi. Benvenuto"
type textarea "x"
type textarea "Ciao Andrea! Sono contento che tu abbia deciso di unirti a noi. Benvenuto"
type textarea "x"
type textarea "Ciao Andrea! Sono contento che tu abbia deciso di unirti a noi. Benvenuto n"
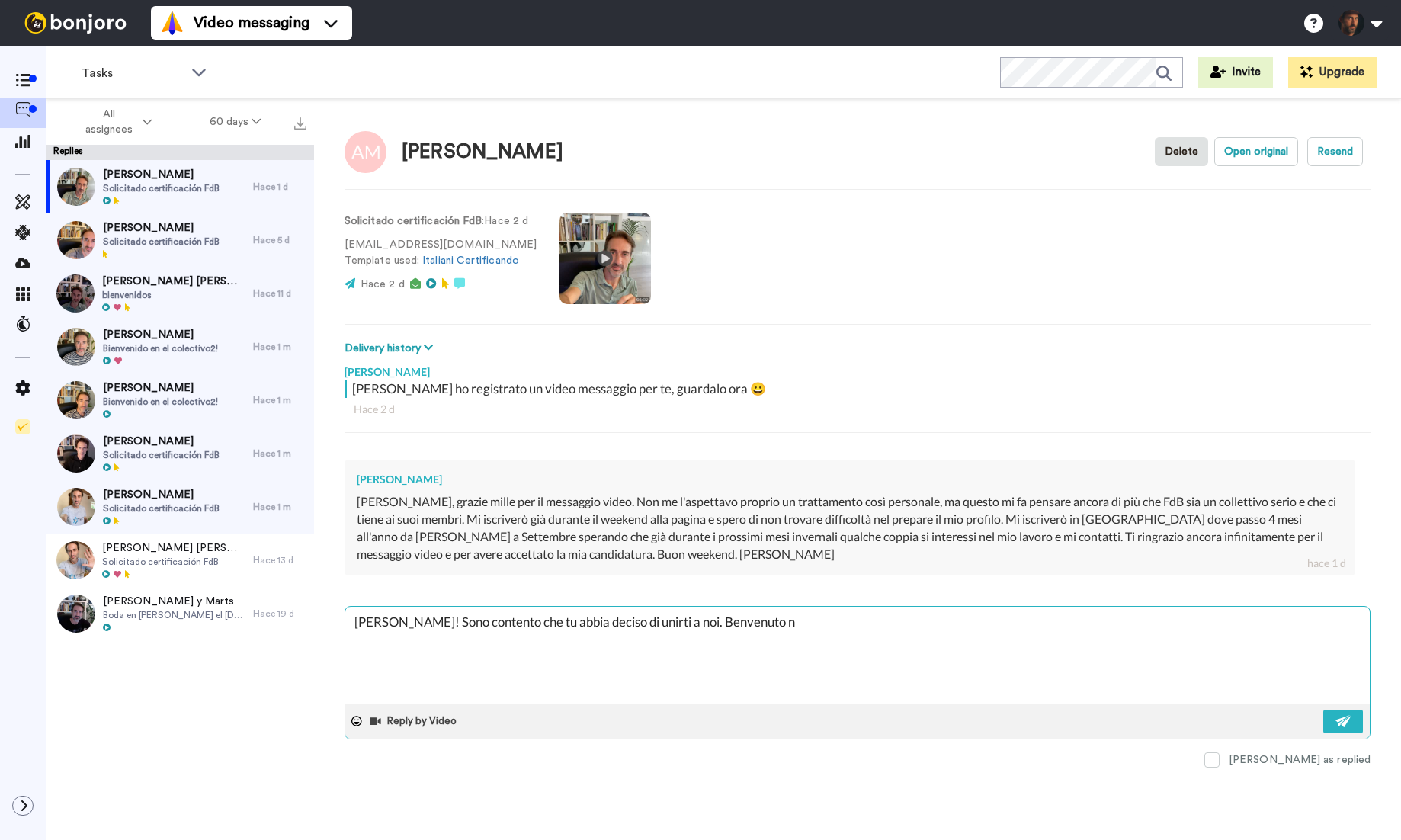
type textarea "x"
type textarea "Ciao Andrea! Sono contento che tu abbia deciso di unirti a noi. Benvenuto ne"
type textarea "x"
type textarea "Ciao Andrea! Sono contento che tu abbia deciso di unirti a noi. Benvenuto nel"
type textarea "x"
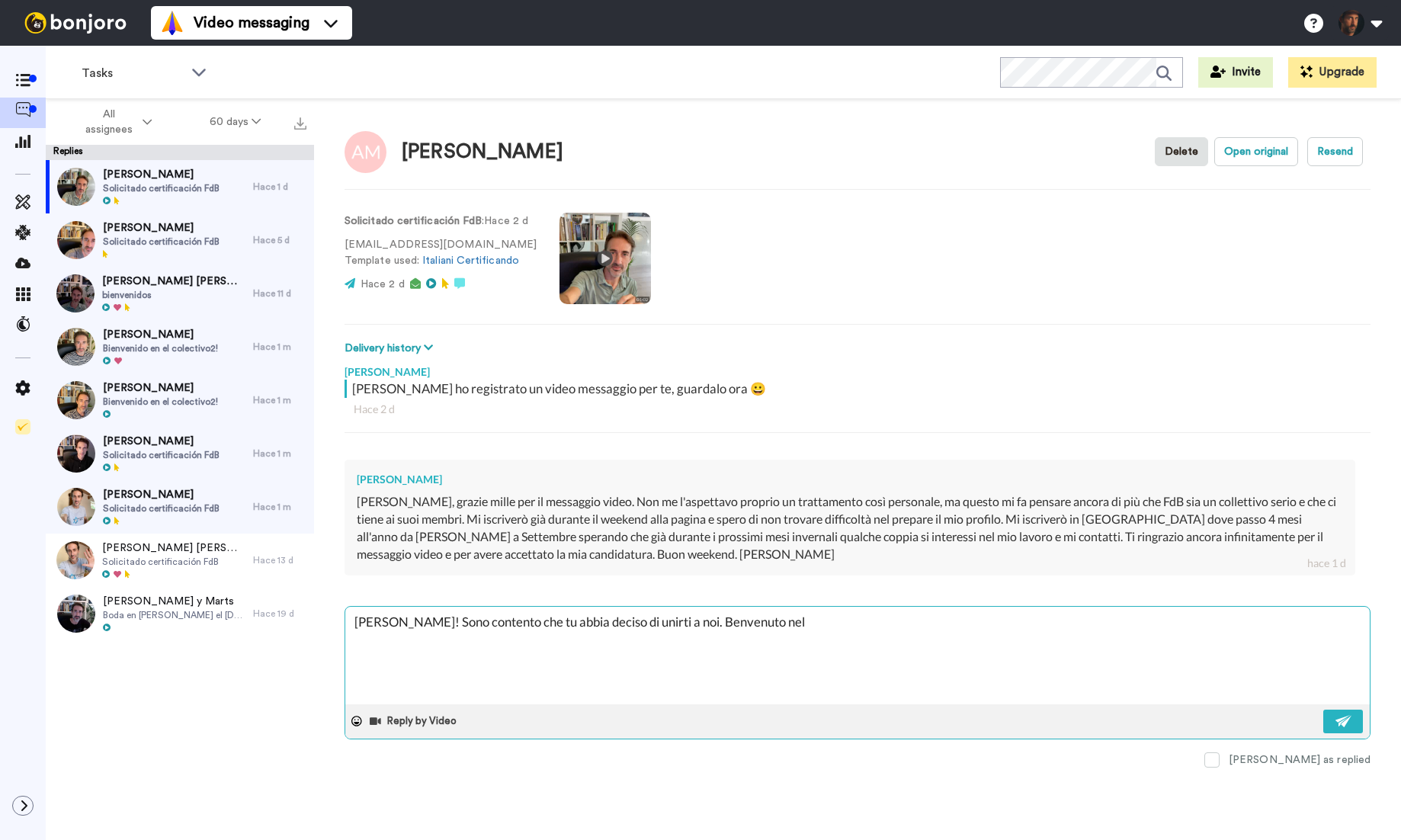
type textarea "Ciao Andrea! Sono contento che tu abbia deciso di unirti a noi. Benvenuto nel"
type textarea "x"
type textarea "Ciao Andrea! Sono contento che tu abbia deciso di unirti a noi. Benvenuto nel g"
type textarea "x"
type textarea "Ciao Andrea! Sono contento che tu abbia deciso di unirti a noi. Benvenuto nel gr"
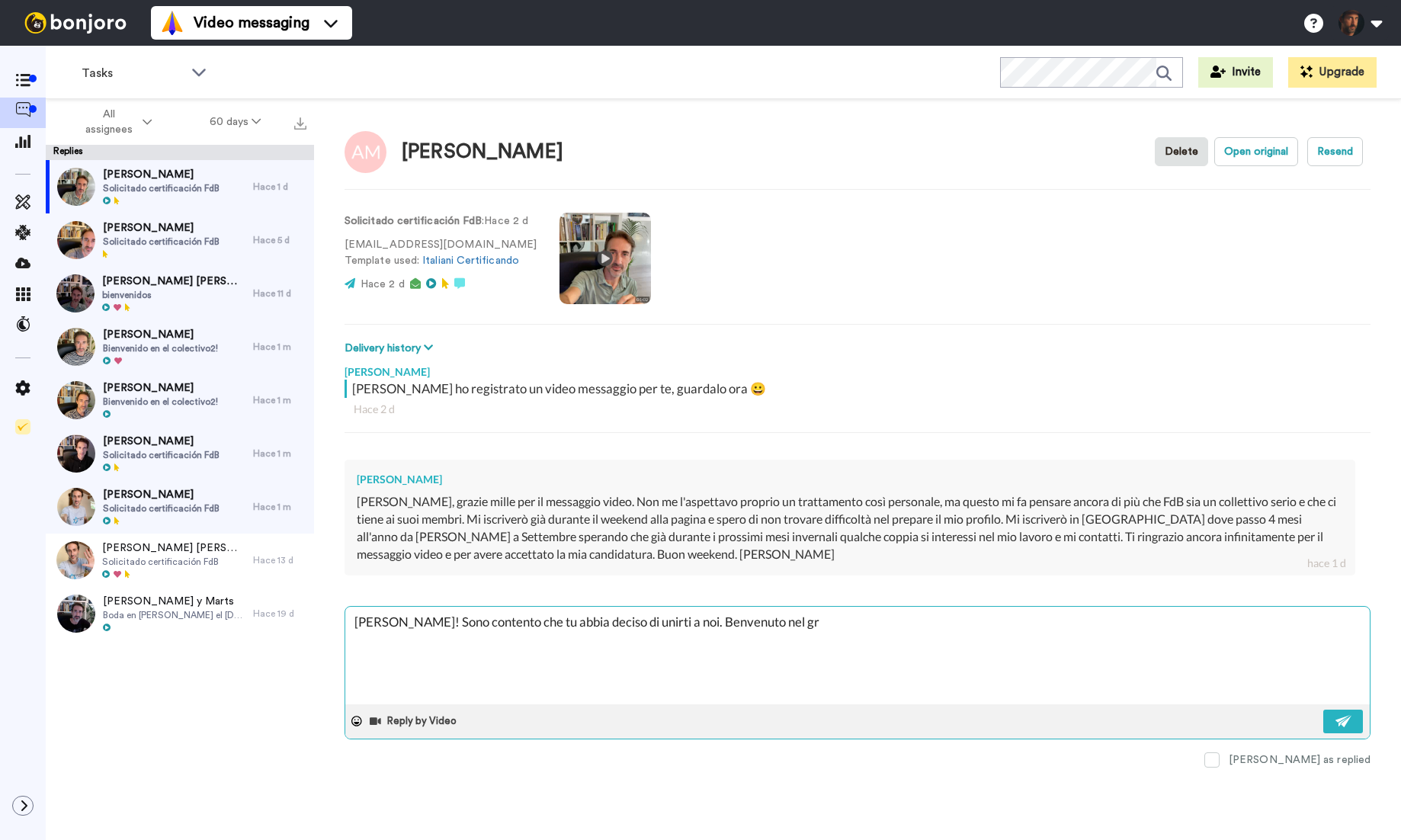
type textarea "x"
type textarea "Ciao Andrea! Sono contento che tu abbia deciso di unirti a noi. Benvenuto nel g…"
type textarea "x"
type textarea "Ciao Andrea! Sono contento che tu abbia deciso di unirti a noi. Benvenuto nel g…"
type textarea "x"
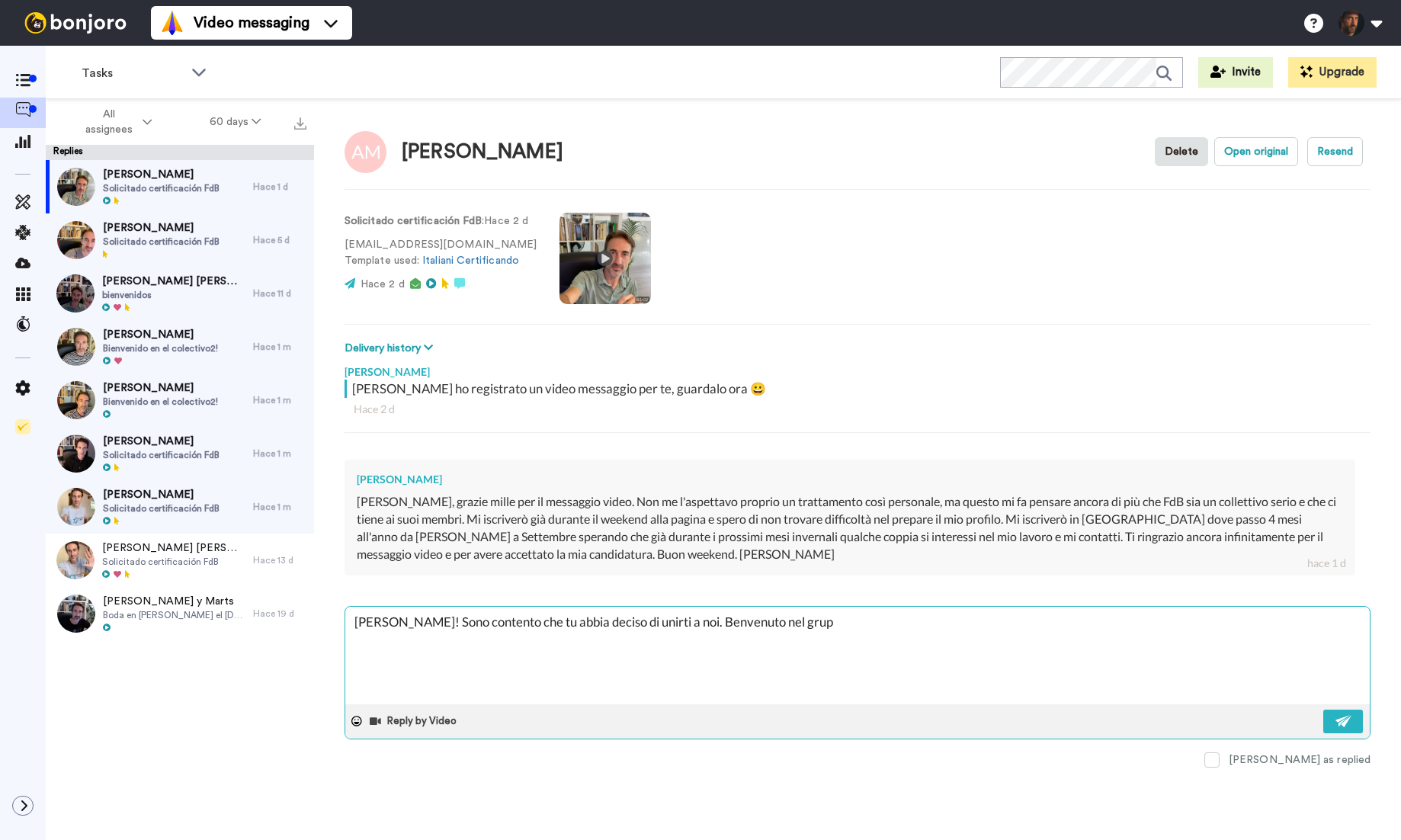
type textarea "Ciao Andrea! Sono contento che tu abbia deciso di unirti a noi. Benvenuto nel g…"
type textarea "x"
type textarea "Ciao Andrea! Sono contento che tu abbia deciso di unirti a noi. Benvenuto nel g…"
type textarea "x"
type textarea "Ciao Andrea! Sono contento che tu abbia deciso di unirti a noi. Benvenuto nel g…"
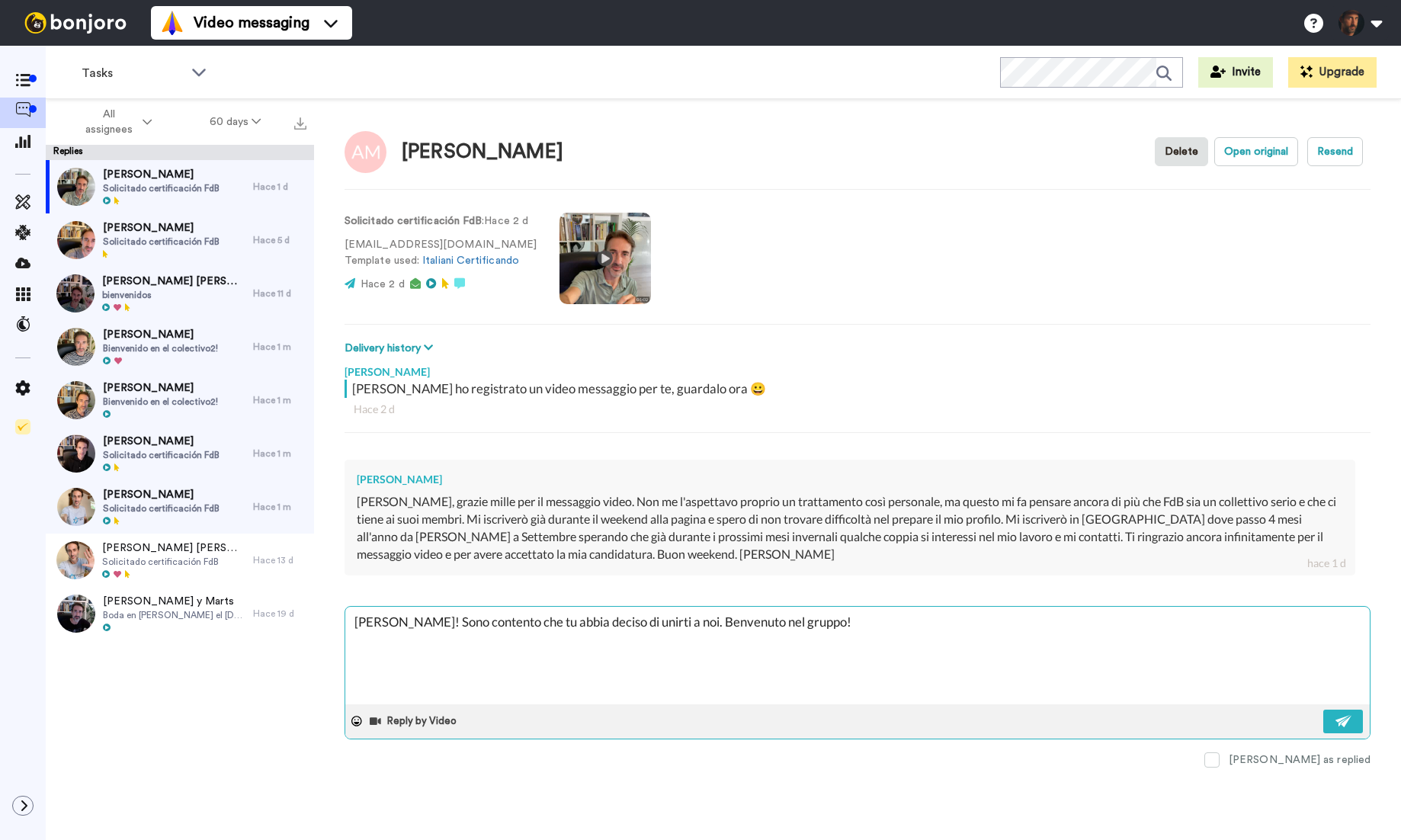
type textarea "x"
type textarea "Ciao Andrea! Sono contento che tu abbia deciso di unirti a noi. Benvenuto nel g…"
type textarea "x"
type textarea "Ciao Andrea! Sono contento che tu abbia deciso di unirti a noi. Benvenuto nel g…"
type textarea "x"
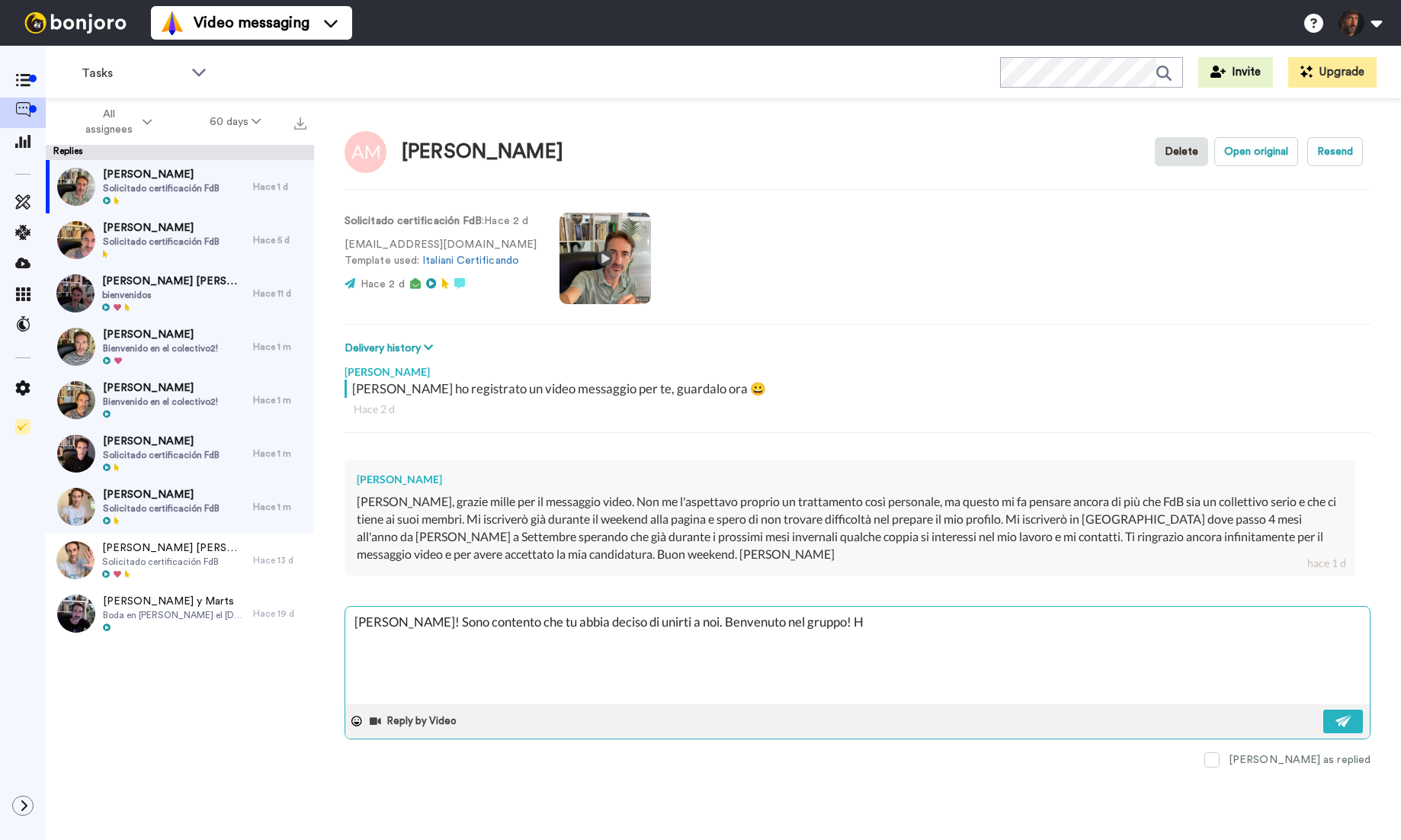
type textarea "Ciao Andrea! Sono contento che tu abbia deciso di unirti a noi. Benvenuto nel g…"
type textarea "x"
type textarea "Ciao Andrea! Sono contento che tu abbia deciso di unirti a noi. Benvenuto nel g…"
type textarea "x"
type textarea "Ciao Andrea! Sono contento che tu abbia deciso di unirti a noi. Benvenuto nel g…"
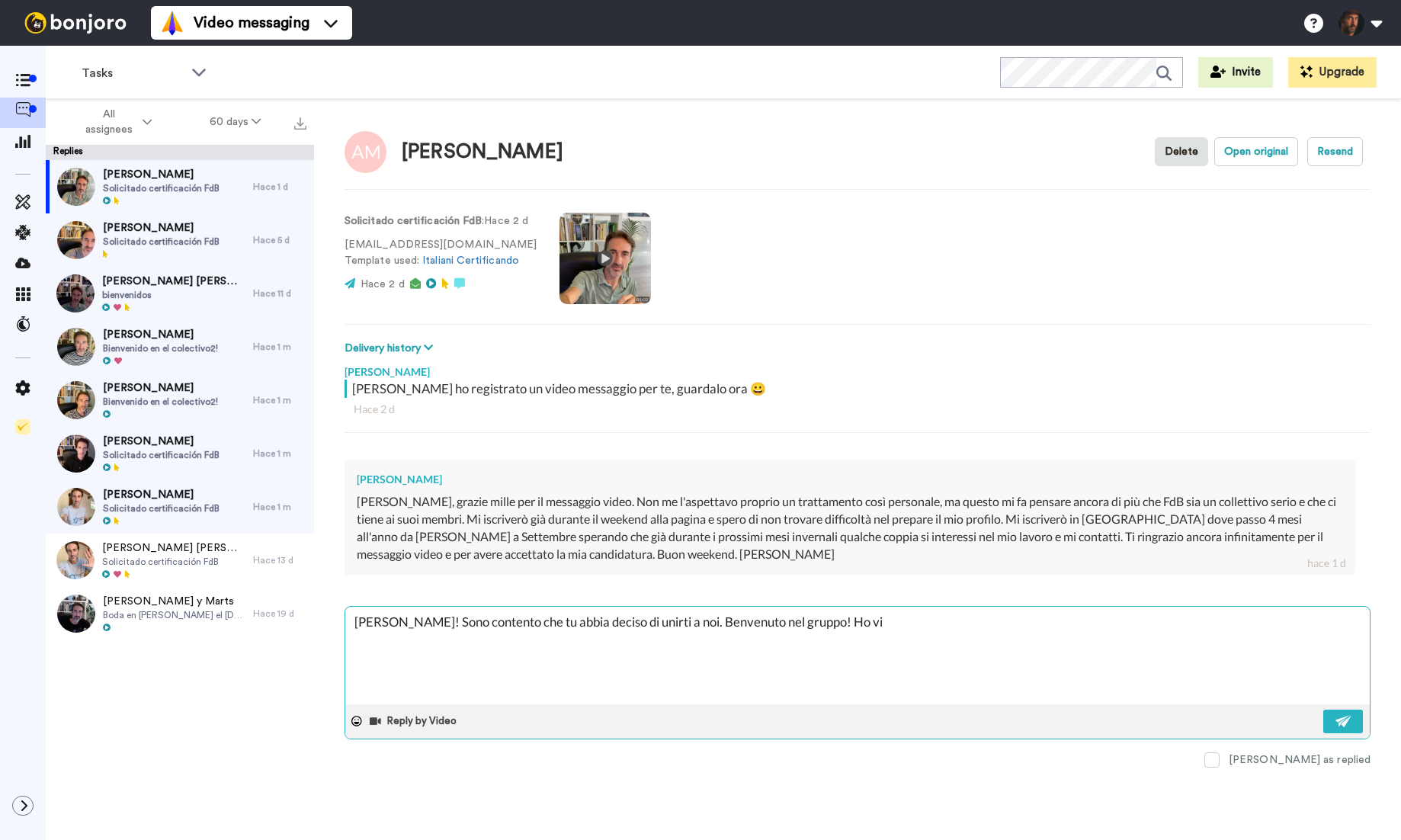
type textarea "x"
type textarea "Ciao Andrea! Sono contento che tu abbia deciso di unirti a noi. Benvenuto nel g…"
type textarea "x"
type textarea "Ciao Andrea! Sono contento che tu abbia deciso di unirti a noi. Benvenuto nel g…"
type textarea "x"
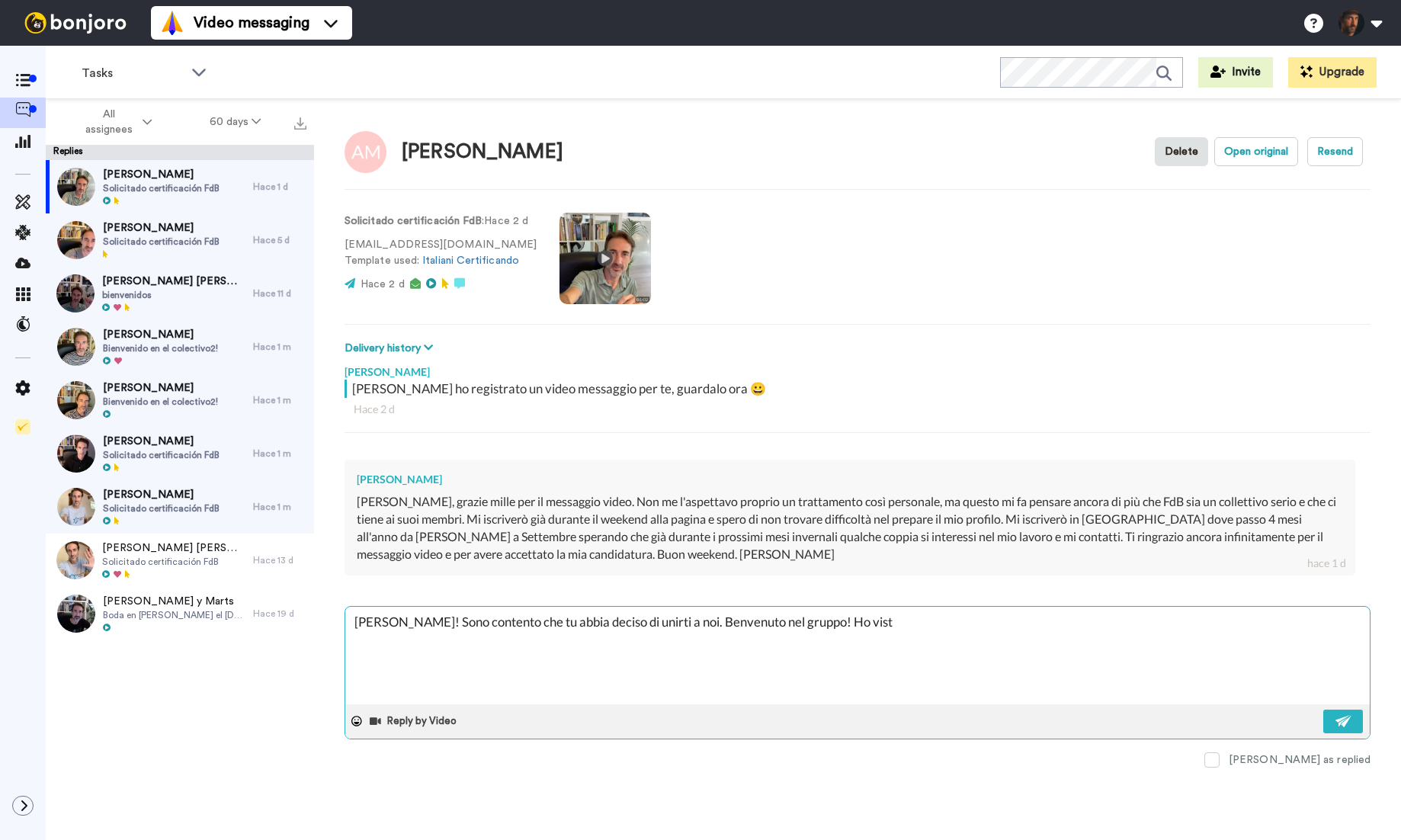
type textarea "Ciao Andrea! Sono contento che tu abbia deciso di unirti a noi. Benvenuto nel g…"
type textarea "x"
type textarea "Ciao Andrea! Sono contento che tu abbia deciso di unirti a noi. Benvenuto nel g…"
type textarea "x"
type textarea "Ciao Andrea! Sono contento che tu abbia deciso di unirti a noi. Benvenuto nel g…"
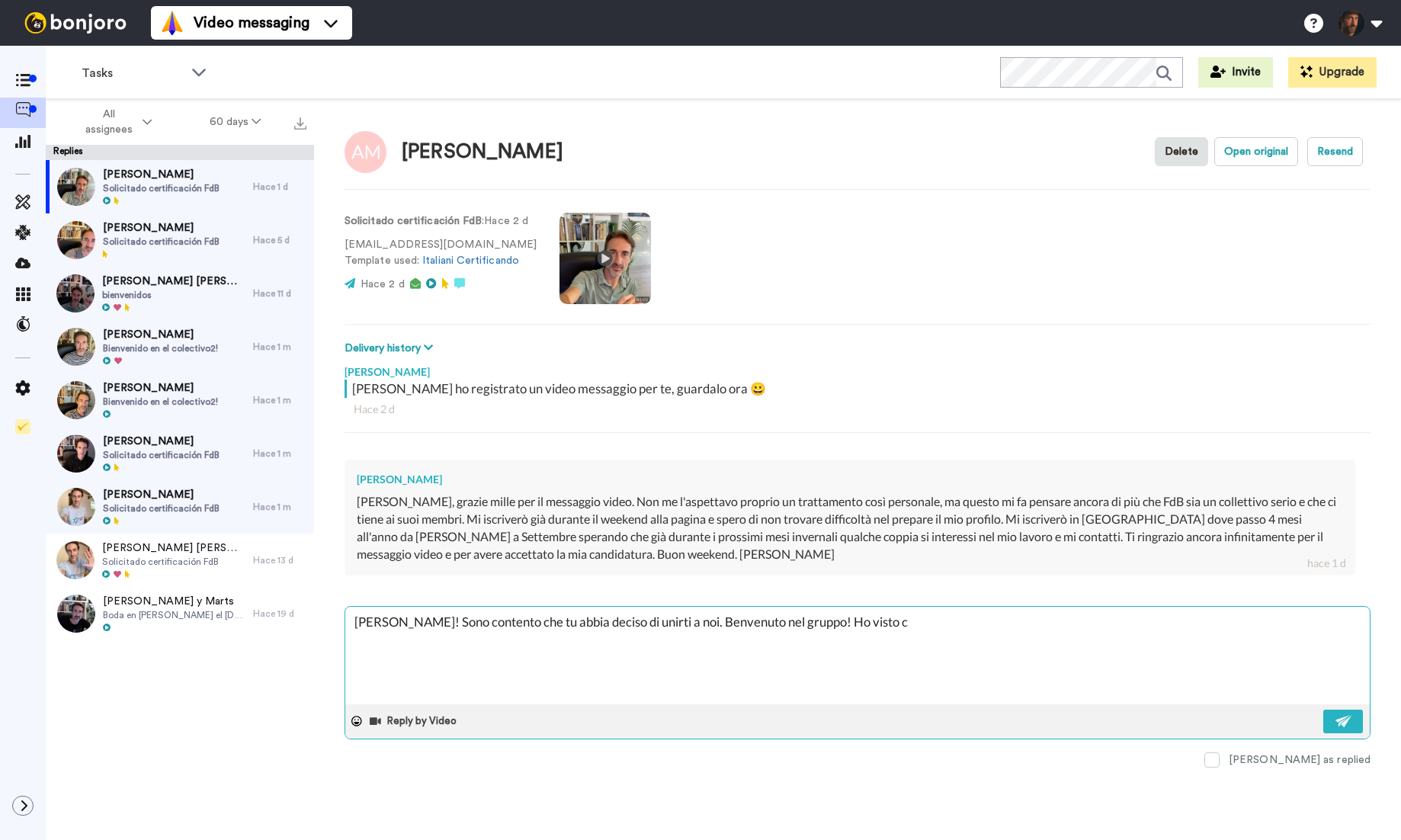
type textarea "x"
type textarea "Ciao Andrea! Sono contento che tu abbia deciso di unirti a noi. Benvenuto nel g…"
type textarea "x"
type textarea "Ciao Andrea! Sono contento che tu abbia deciso di unirti a noi. Benvenuto nel g…"
type textarea "x"
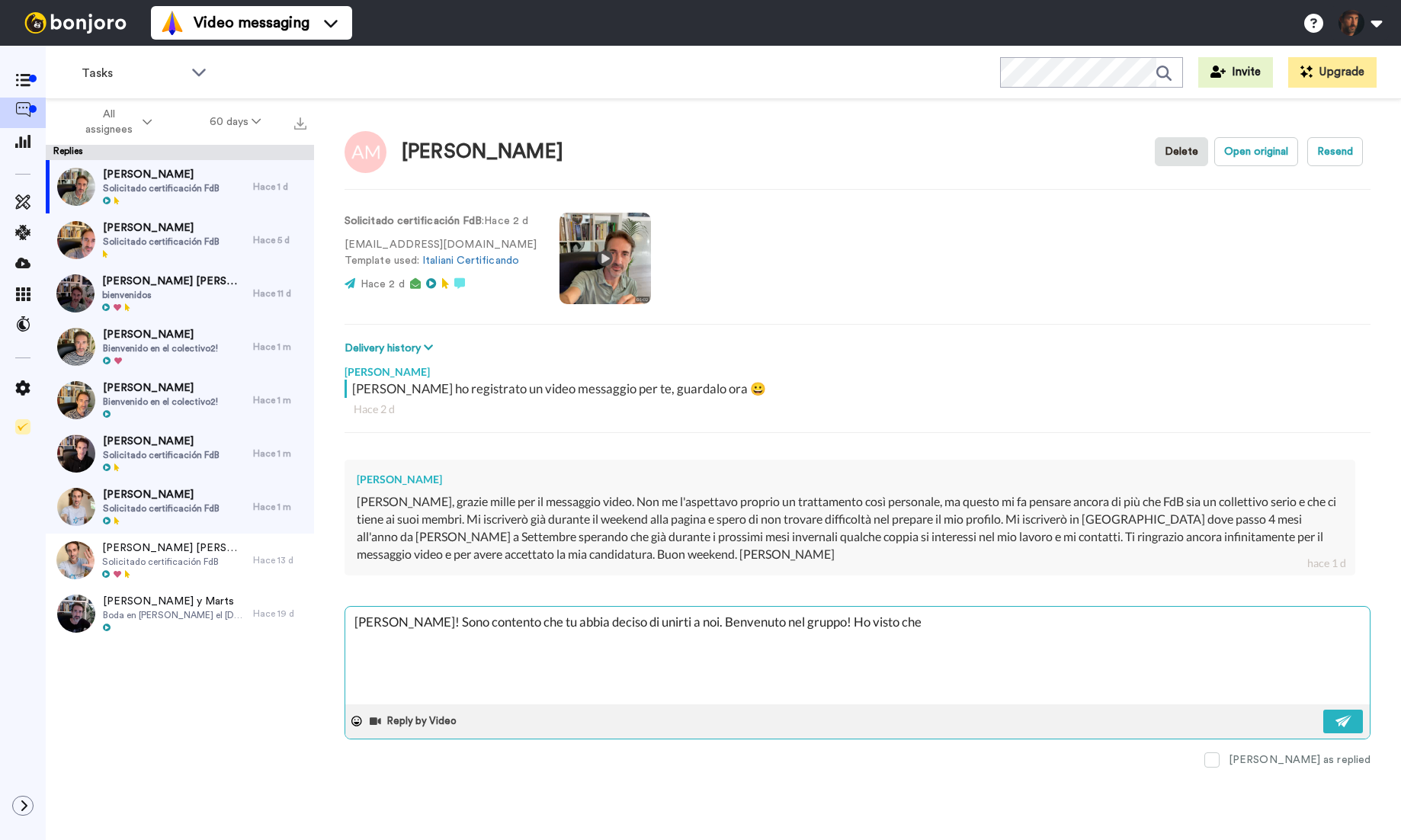
type textarea "Ciao Andrea! Sono contento che tu abbia deciso di unirti a noi. Benvenuto nel g…"
type textarea "x"
type textarea "Ciao Andrea! Sono contento che tu abbia deciso di unirti a noi. Benvenuto nel g…"
type textarea "x"
type textarea "Ciao Andrea! Sono contento che tu abbia deciso di unirti a noi. Benvenuto nel g…"
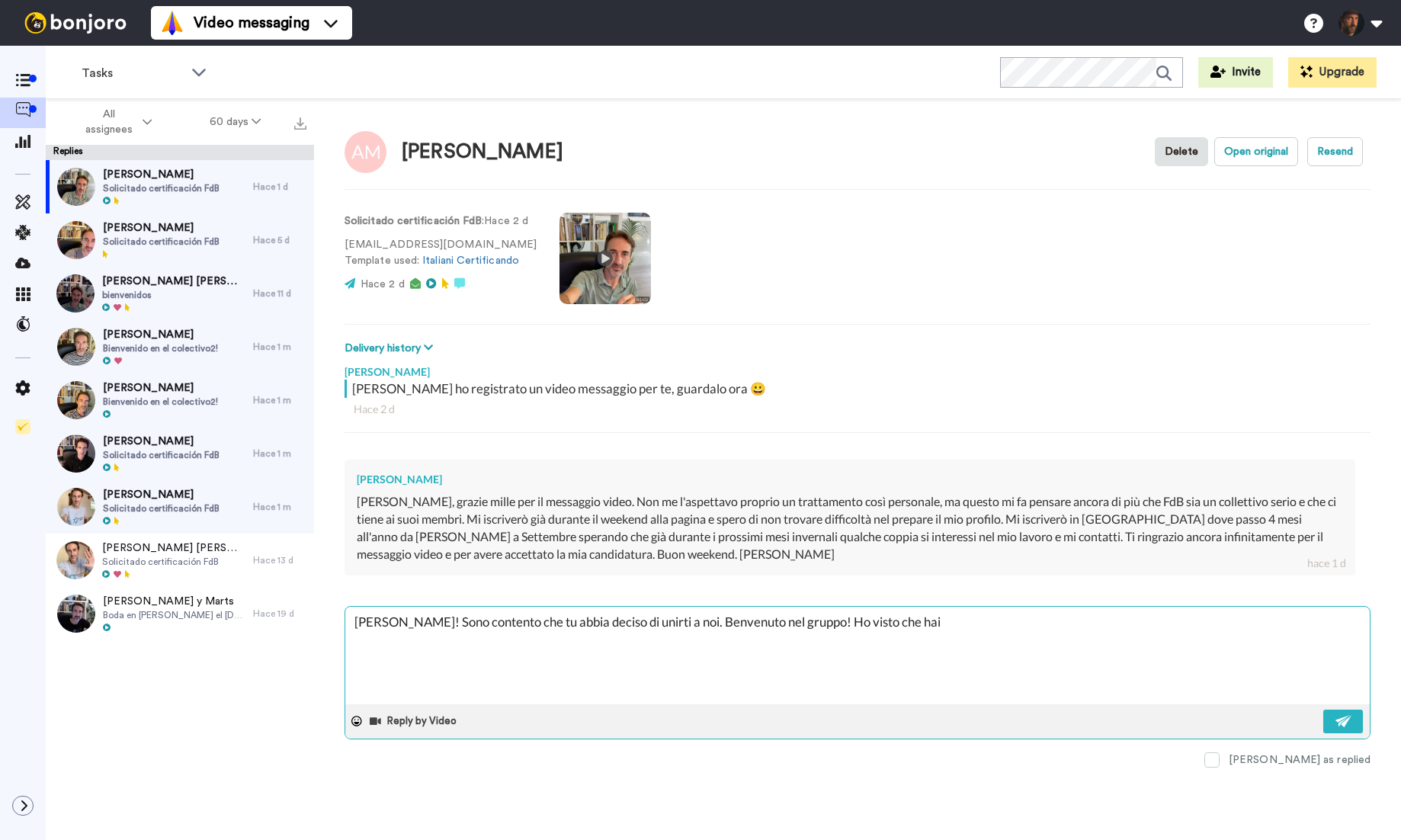
type textarea "x"
type textarea "Ciao Andrea! Sono contento che tu abbia deciso di unirti a noi. Benvenuto nel g…"
type textarea "x"
type textarea "Ciao Andrea! Sono contento che tu abbia deciso di unirti a noi. Benvenuto nel g…"
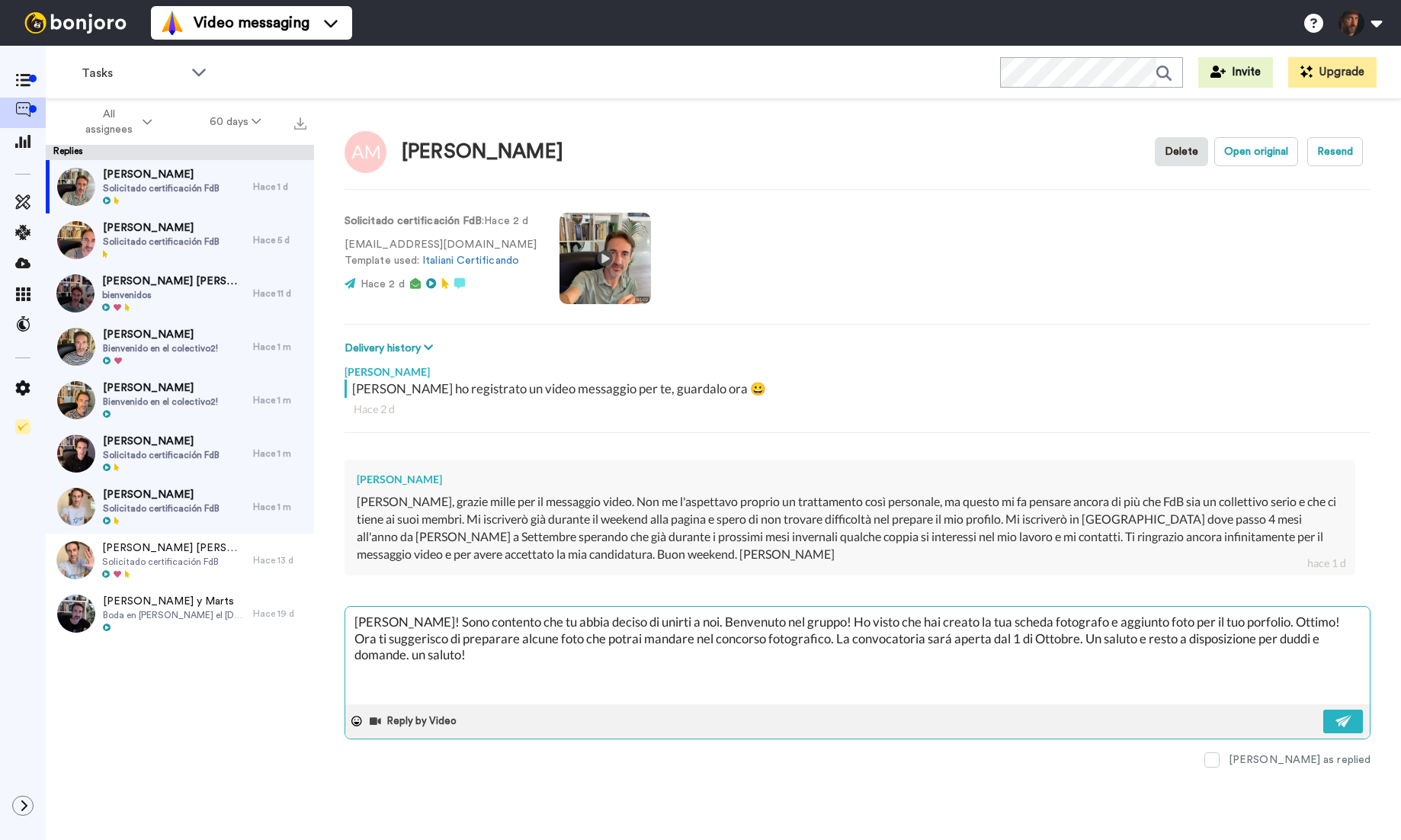
drag, startPoint x: 434, startPoint y: 622, endPoint x: 442, endPoint y: 636, distance: 16.1
click at [434, 622] on textarea "Ciao Andrea! Sono contento che tu abbia deciso di unirti a noi. Benvenuto nel g…" at bounding box center [857, 655] width 1025 height 98
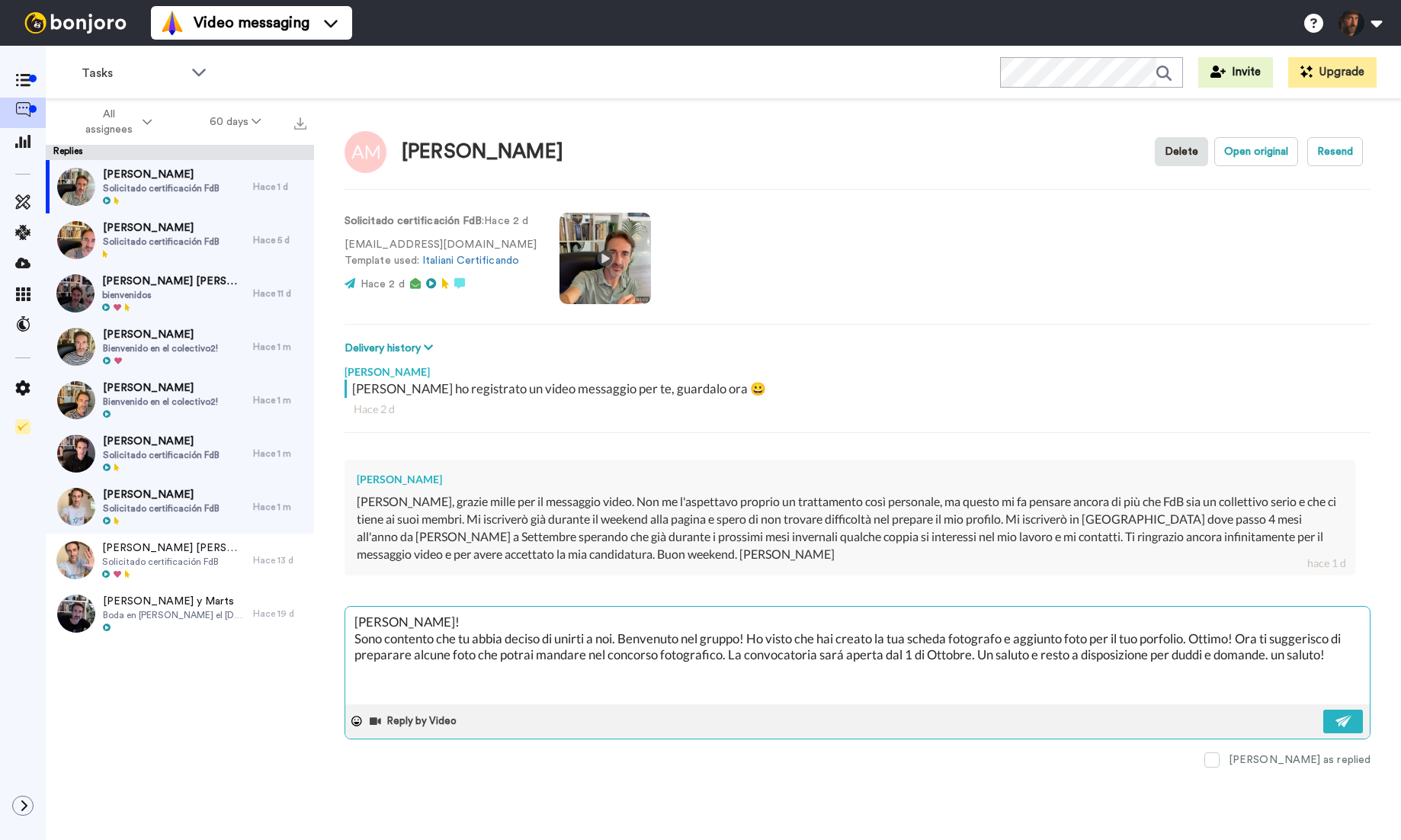
click at [1186, 655] on textarea "Ciao Andrea! Sono contento che tu abbia deciso di unirti a noi. Benvenuto nel g…" at bounding box center [857, 655] width 1025 height 98
click at [1188, 655] on textarea "Ciao Andrea! Sono contento che tu abbia deciso di unirti a noi. Benvenuto nel g…" at bounding box center [857, 655] width 1025 height 98
click at [1341, 728] on button at bounding box center [1343, 721] width 40 height 24
